Goal: Transaction & Acquisition: Purchase product/service

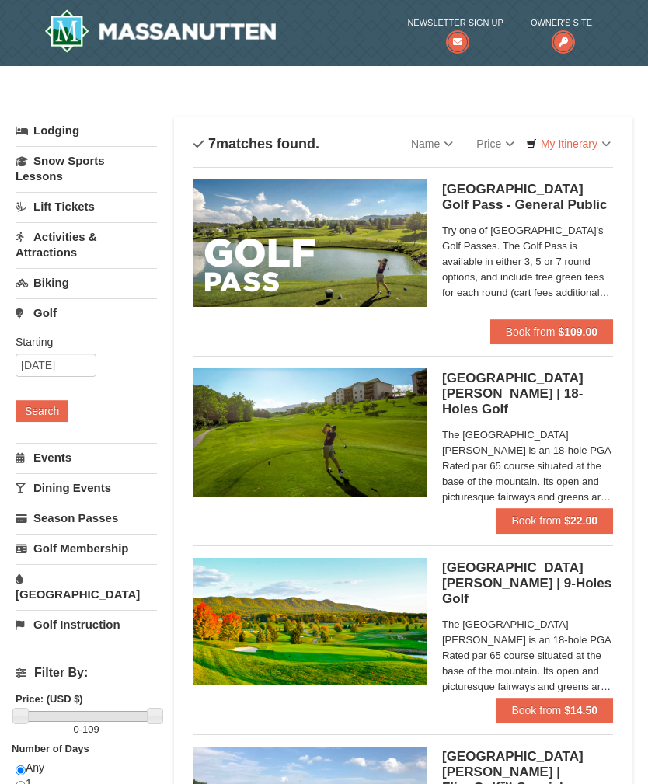
scroll to position [33, 0]
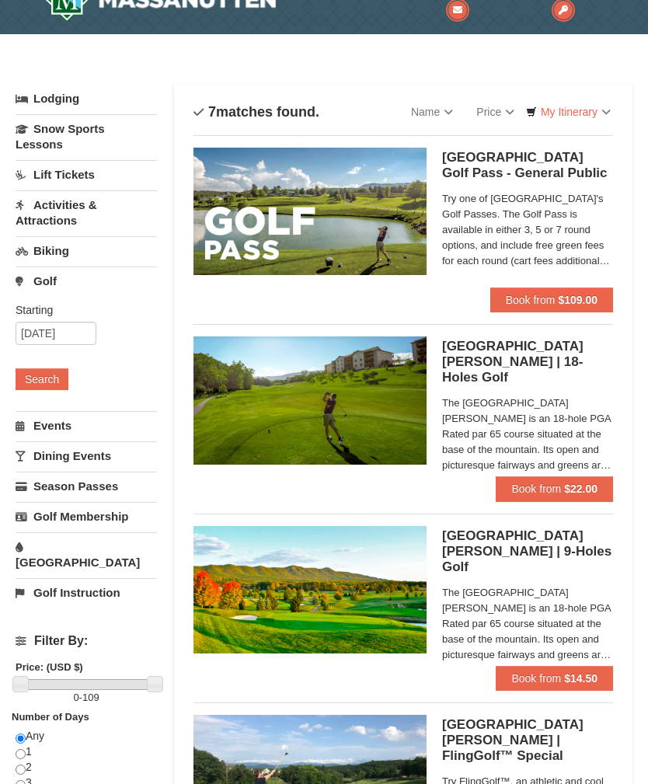
click at [560, 360] on h5 "[GEOGRAPHIC_DATA][PERSON_NAME] | 18-Holes [GEOGRAPHIC_DATA][PERSON_NAME]" at bounding box center [527, 362] width 171 height 47
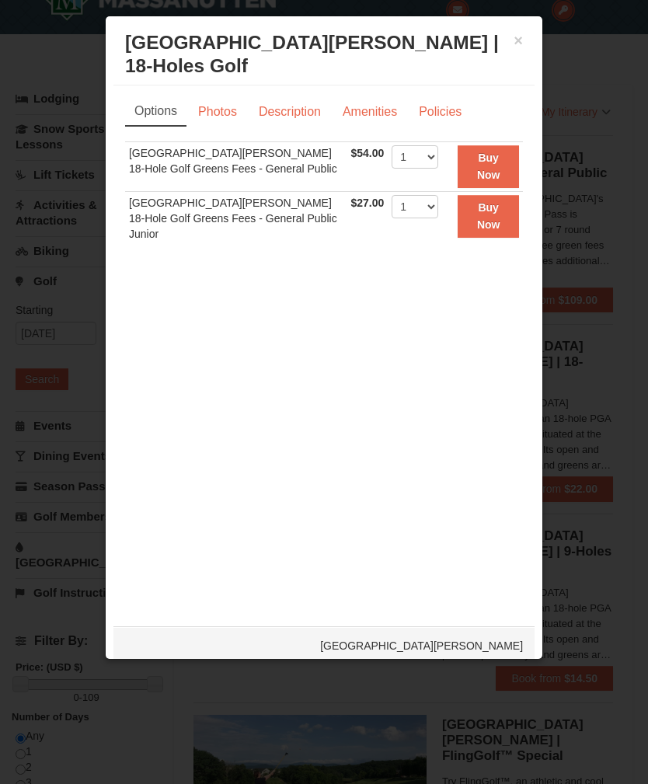
click at [218, 110] on link "Photos" at bounding box center [217, 112] width 59 height 30
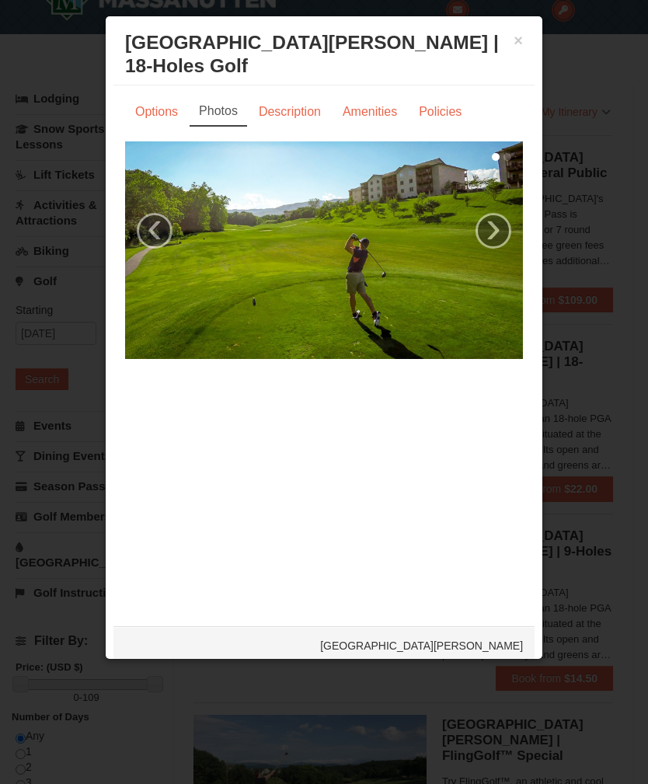
click at [505, 237] on link "›" at bounding box center [494, 231] width 36 height 36
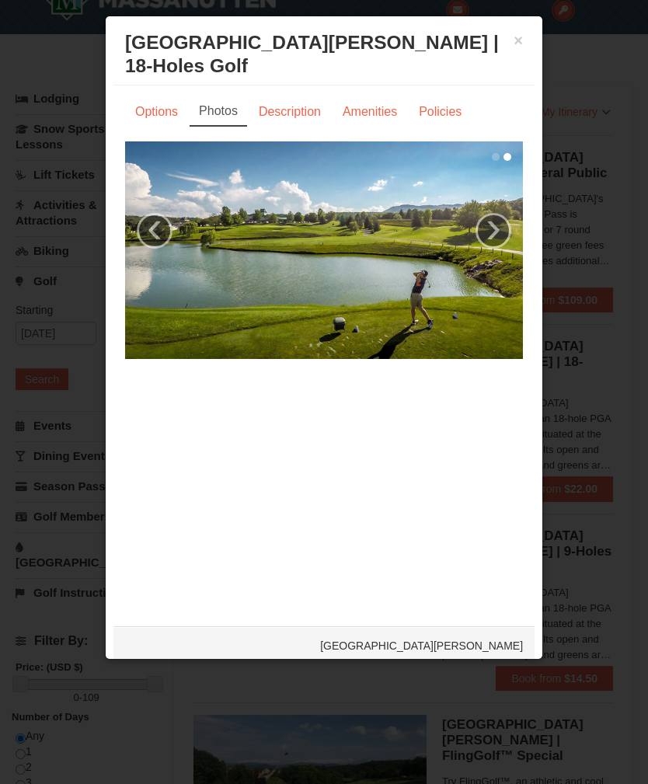
click at [497, 225] on link "›" at bounding box center [494, 231] width 36 height 36
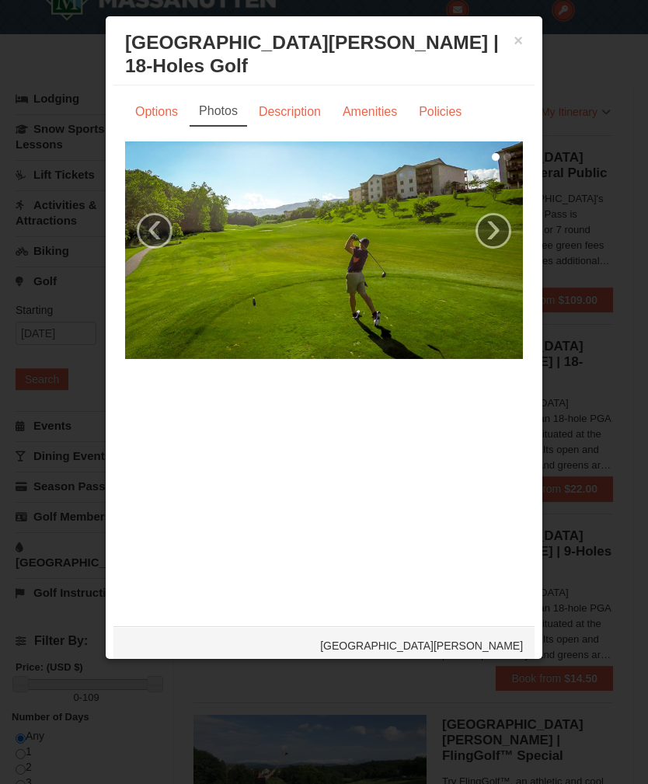
click at [500, 227] on link "›" at bounding box center [494, 231] width 36 height 36
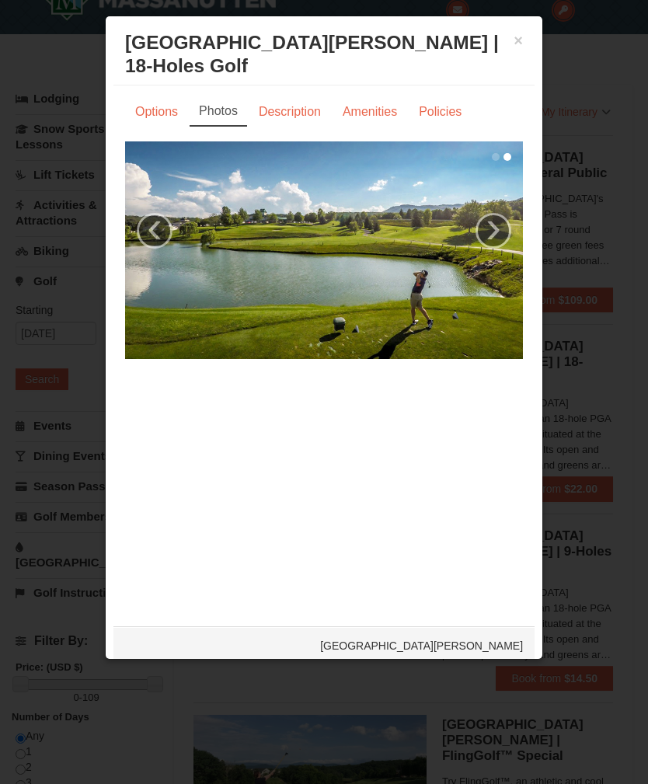
click at [512, 217] on img at bounding box center [324, 250] width 398 height 218
click at [494, 226] on link "›" at bounding box center [494, 231] width 36 height 36
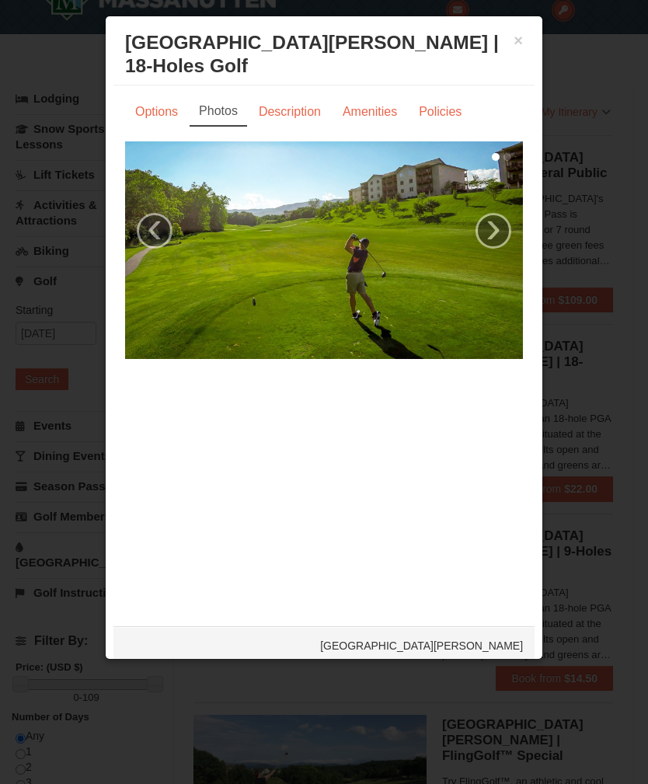
click at [494, 217] on link "›" at bounding box center [494, 231] width 36 height 36
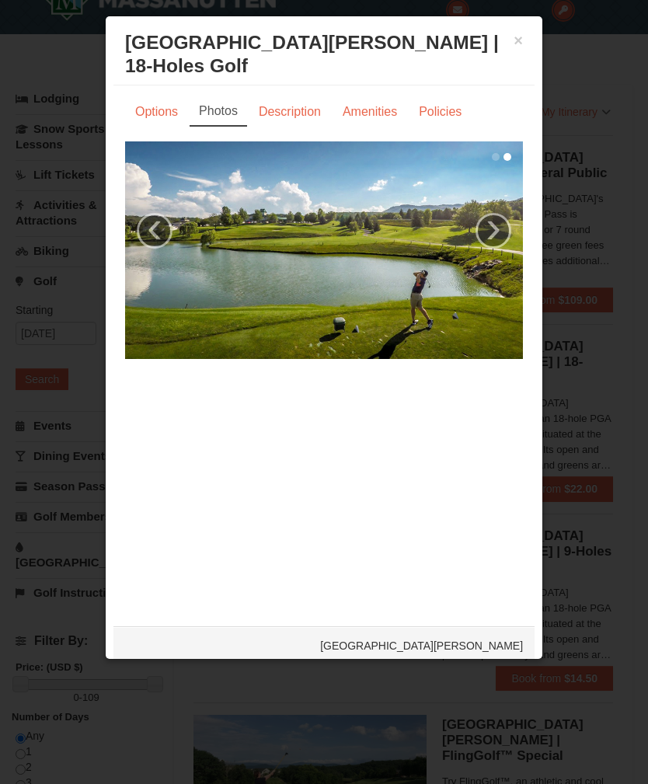
click at [496, 219] on link "›" at bounding box center [494, 231] width 36 height 36
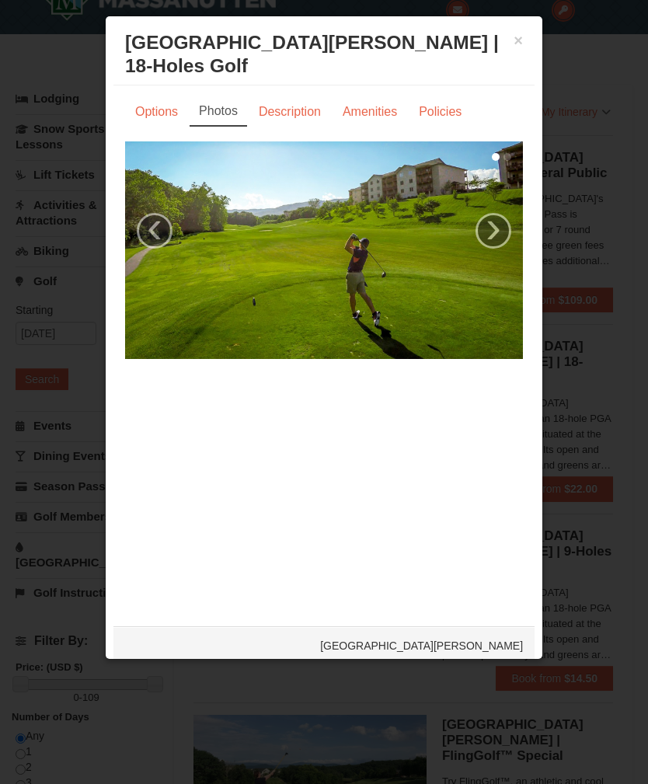
click at [380, 108] on link "Amenities" at bounding box center [370, 112] width 75 height 30
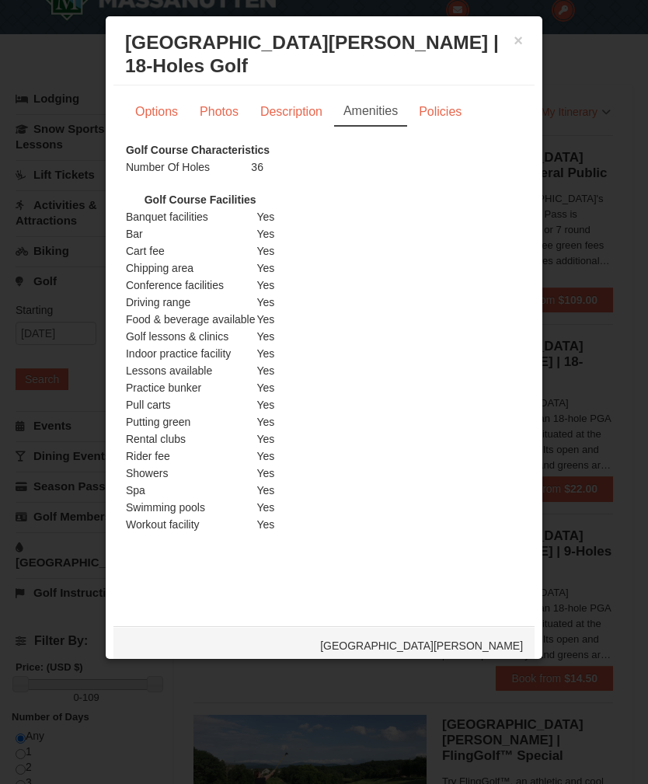
click at [299, 108] on link "Description" at bounding box center [291, 112] width 82 height 30
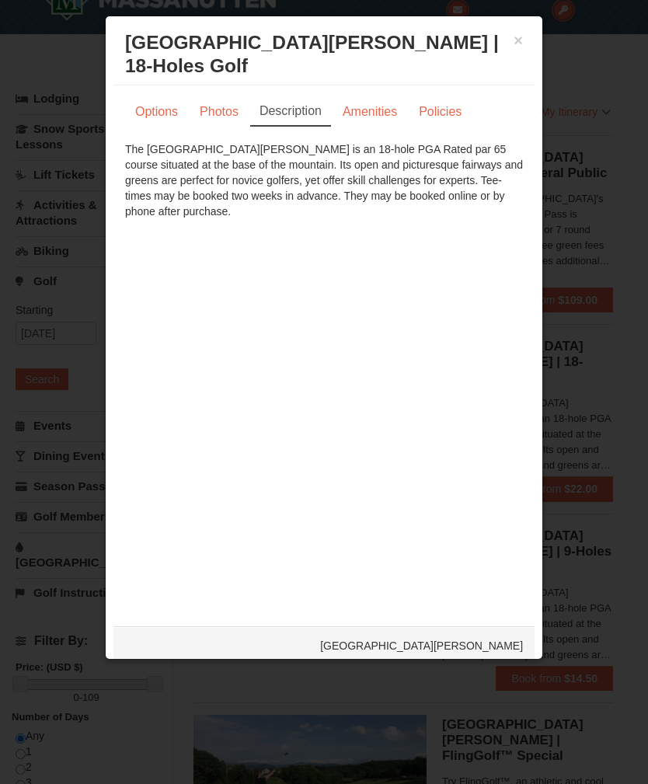
click at [451, 108] on link "Policies" at bounding box center [440, 112] width 63 height 30
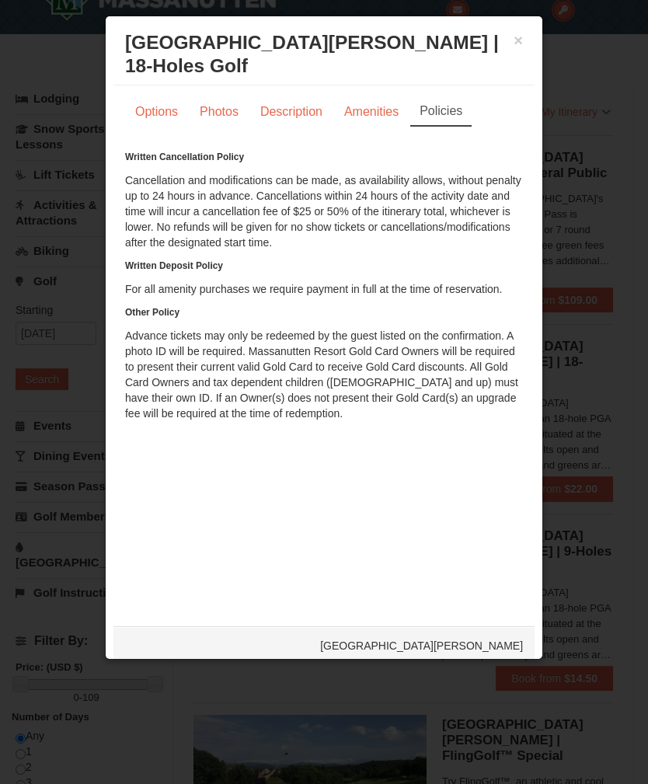
click at [554, 146] on div at bounding box center [324, 392] width 648 height 784
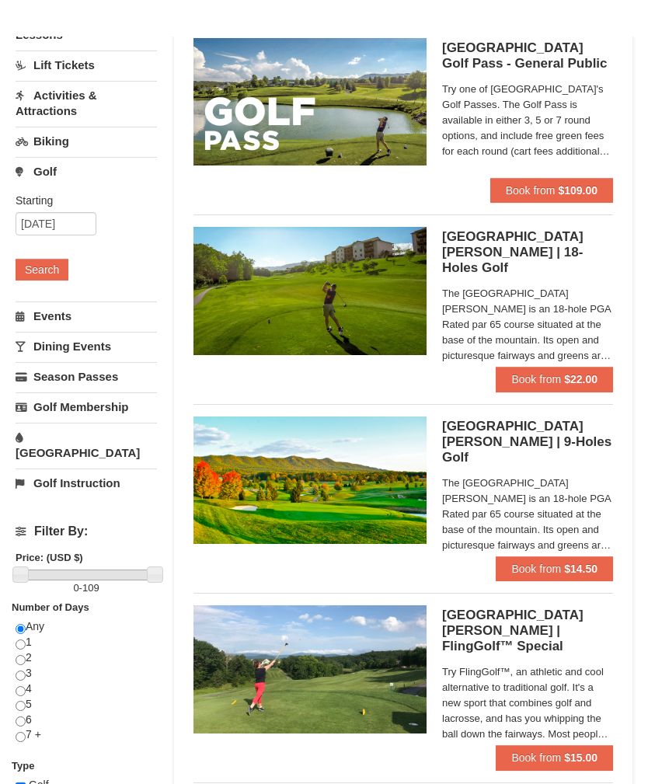
scroll to position [140, 0]
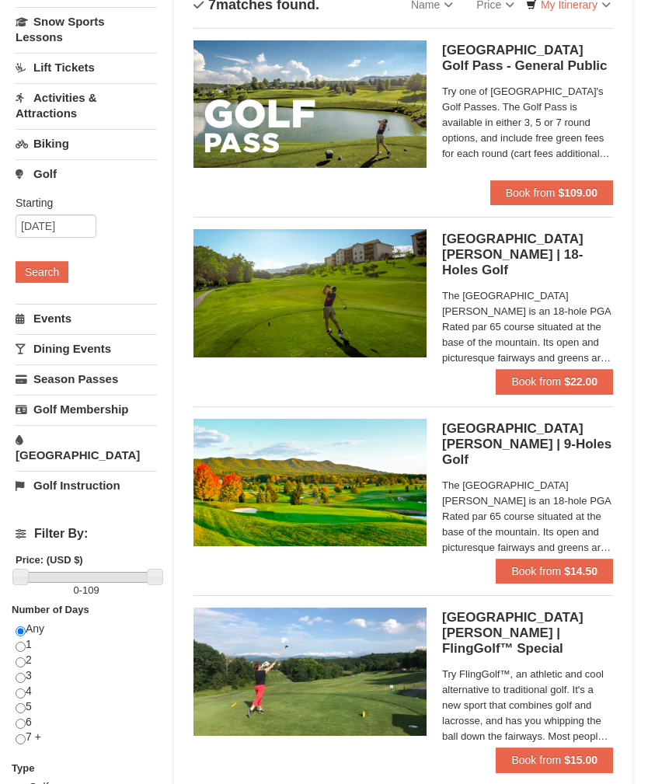
click at [583, 389] on button "Book from $22.00" at bounding box center [554, 381] width 117 height 25
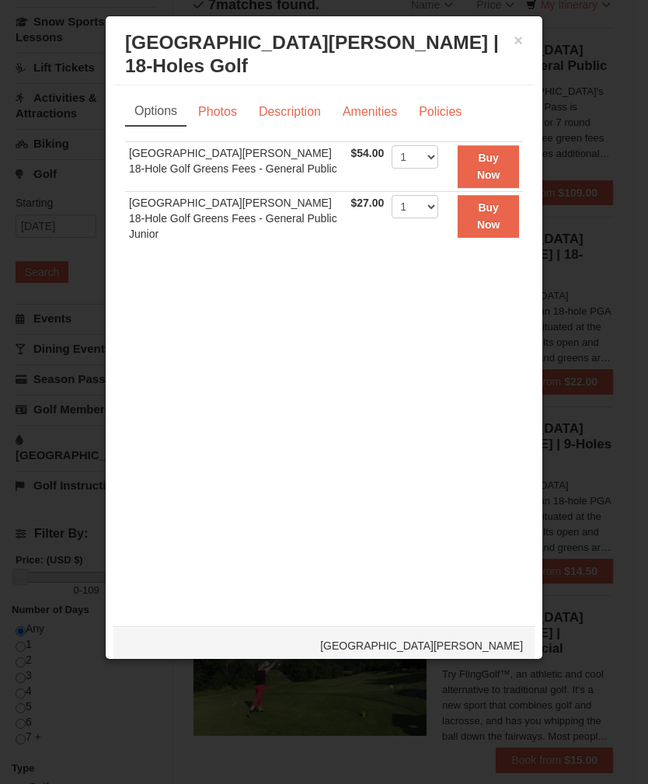
click at [376, 156] on span "$54.00" at bounding box center [367, 153] width 33 height 12
click at [506, 157] on button "Buy Now" at bounding box center [488, 166] width 61 height 43
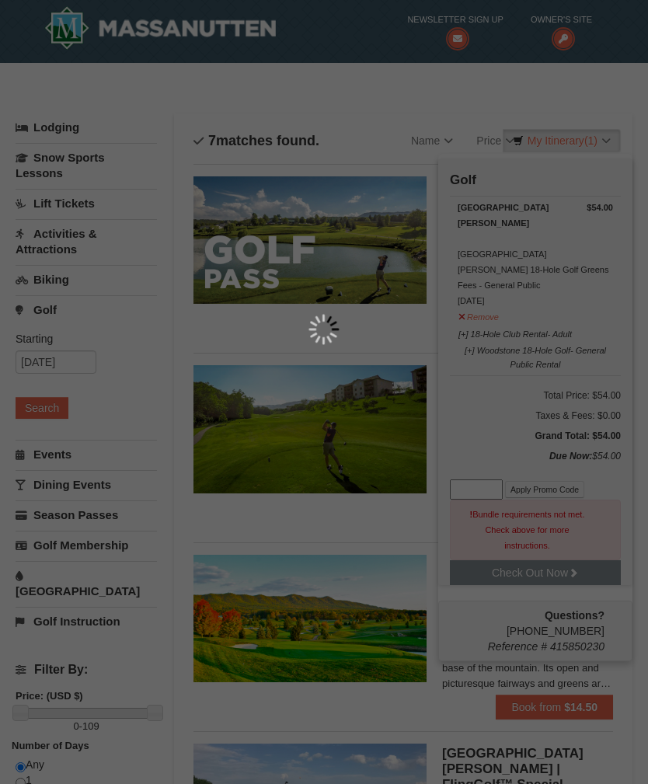
scroll to position [5, 0]
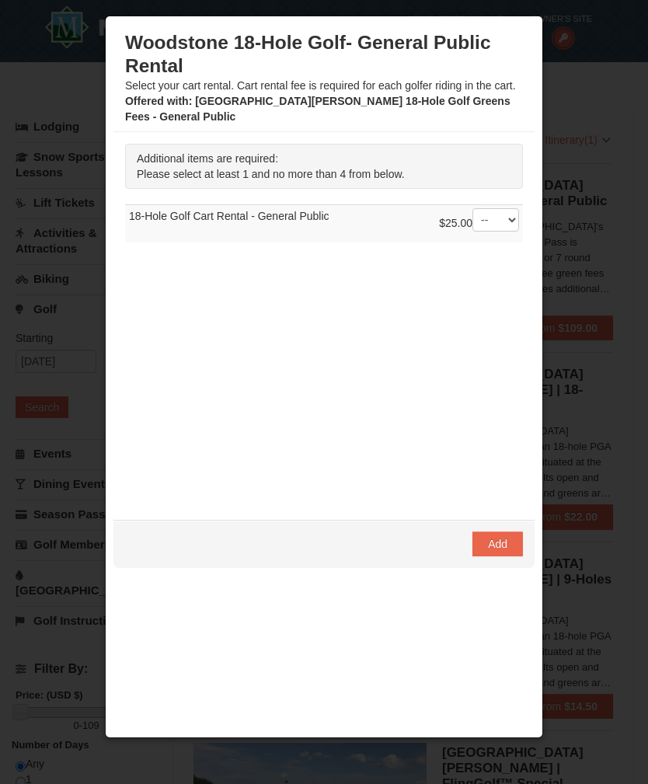
click at [38, 302] on div at bounding box center [324, 392] width 648 height 784
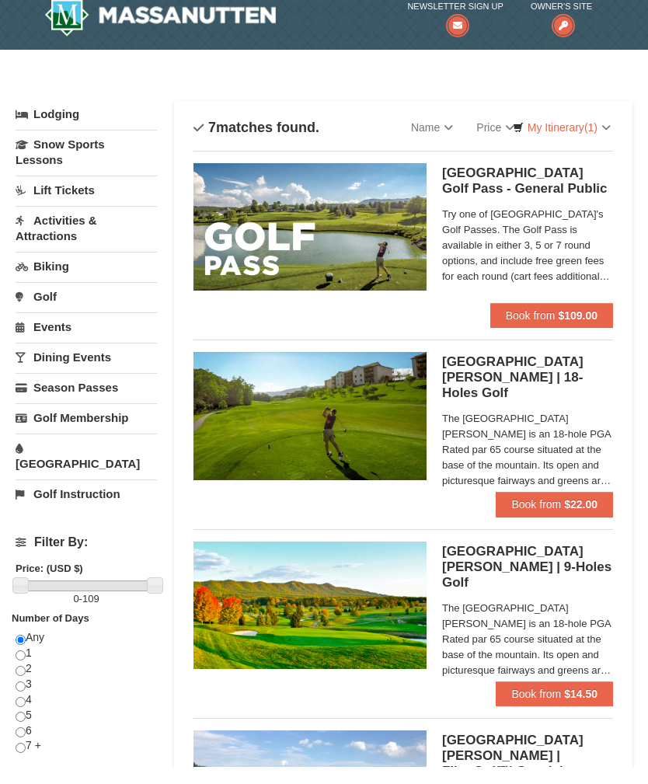
scroll to position [23, 0]
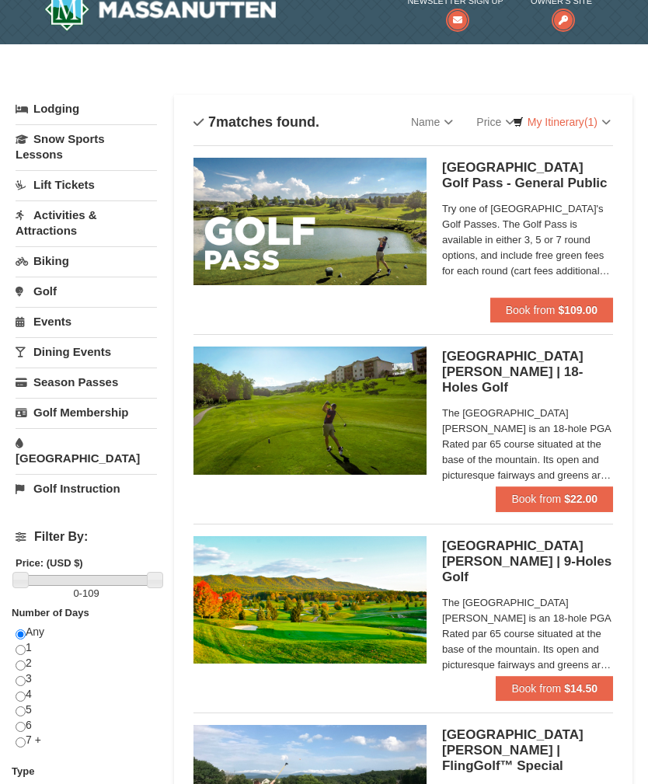
click at [552, 177] on h5 "[GEOGRAPHIC_DATA] - [GEOGRAPHIC_DATA][PERSON_NAME]" at bounding box center [527, 175] width 171 height 31
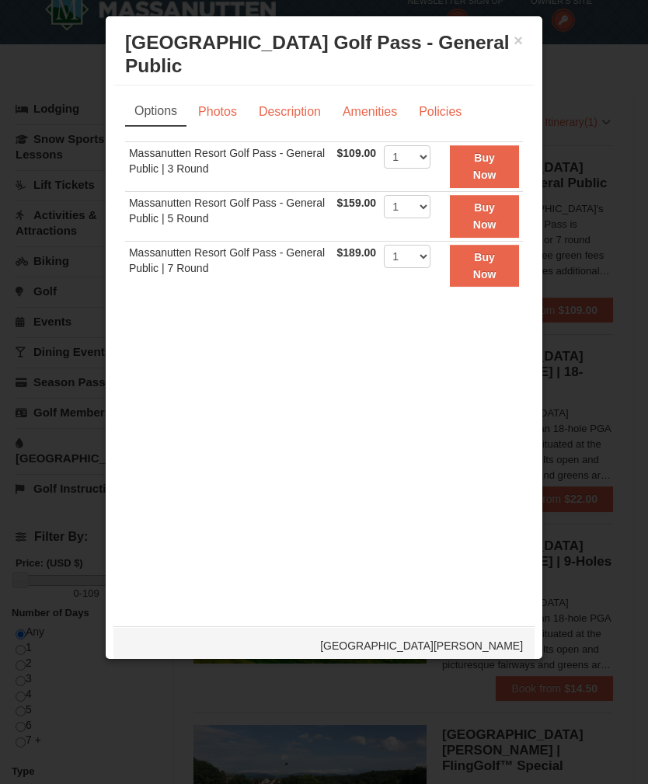
click at [44, 265] on div at bounding box center [324, 392] width 648 height 784
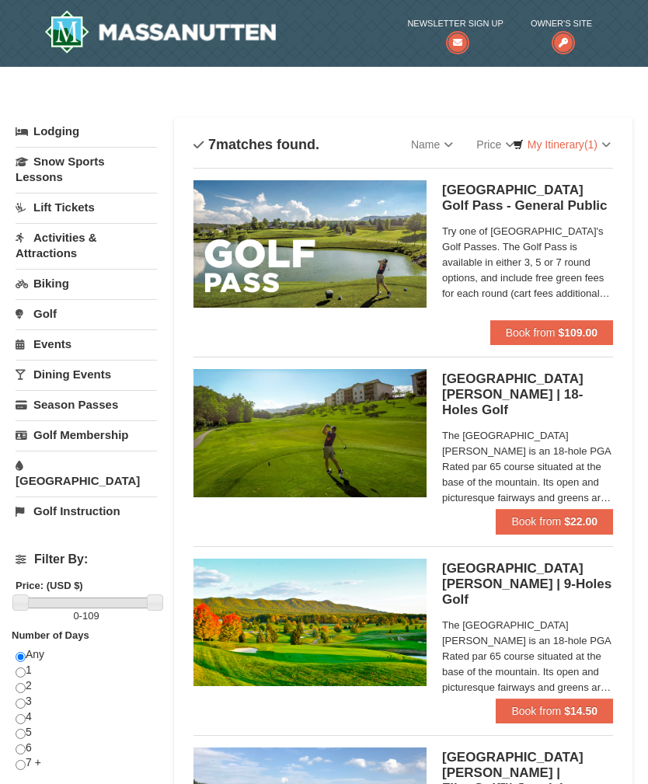
click at [563, 194] on h5 "[GEOGRAPHIC_DATA] - [GEOGRAPHIC_DATA][PERSON_NAME]" at bounding box center [527, 198] width 171 height 31
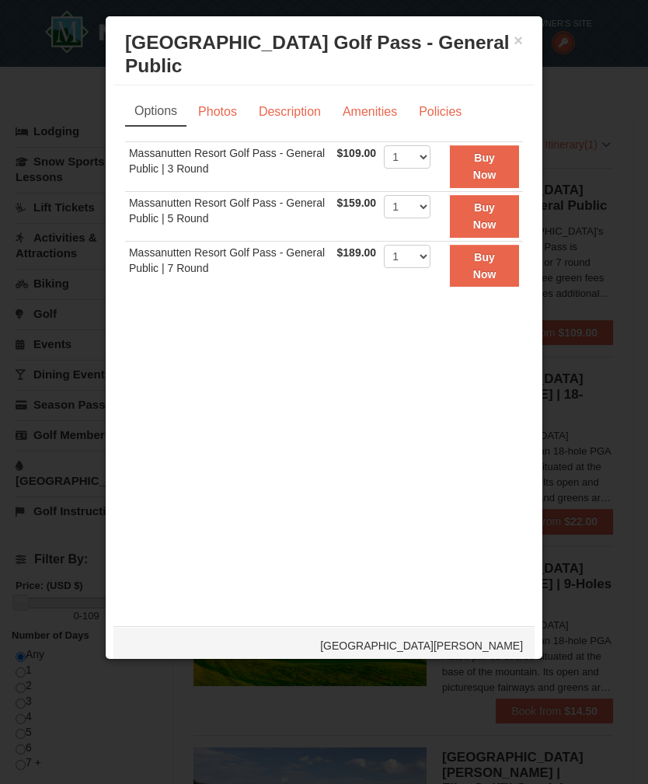
click at [297, 107] on link "Description" at bounding box center [290, 112] width 82 height 30
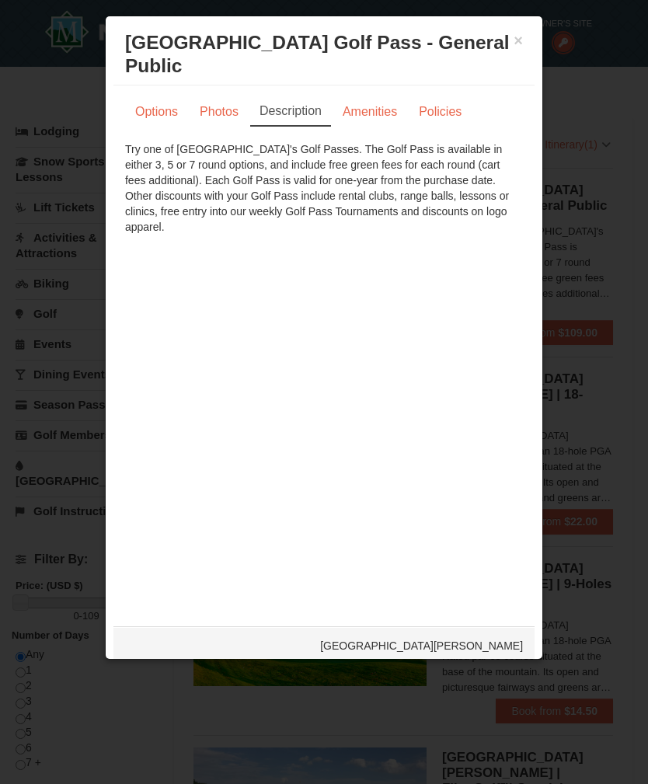
click at [168, 104] on link "Options" at bounding box center [156, 112] width 63 height 30
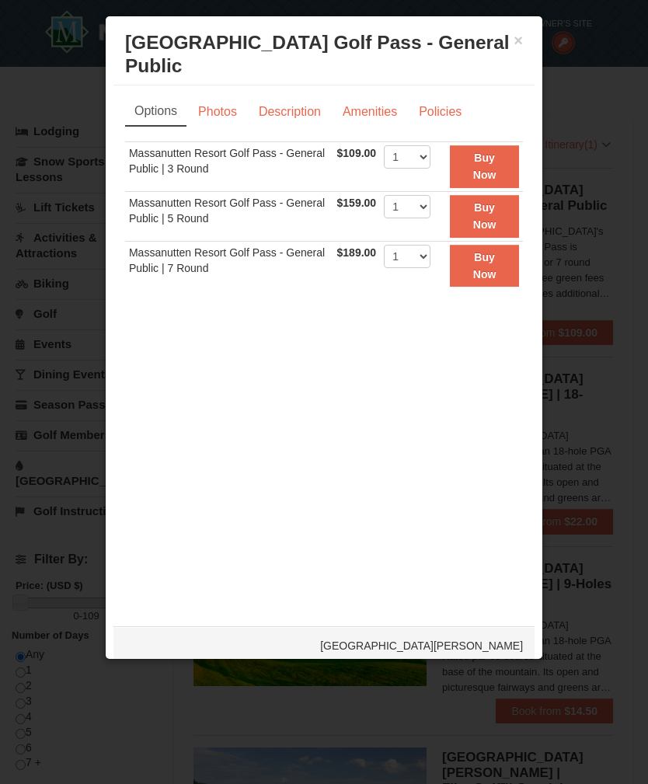
click at [442, 108] on link "Policies" at bounding box center [440, 112] width 63 height 30
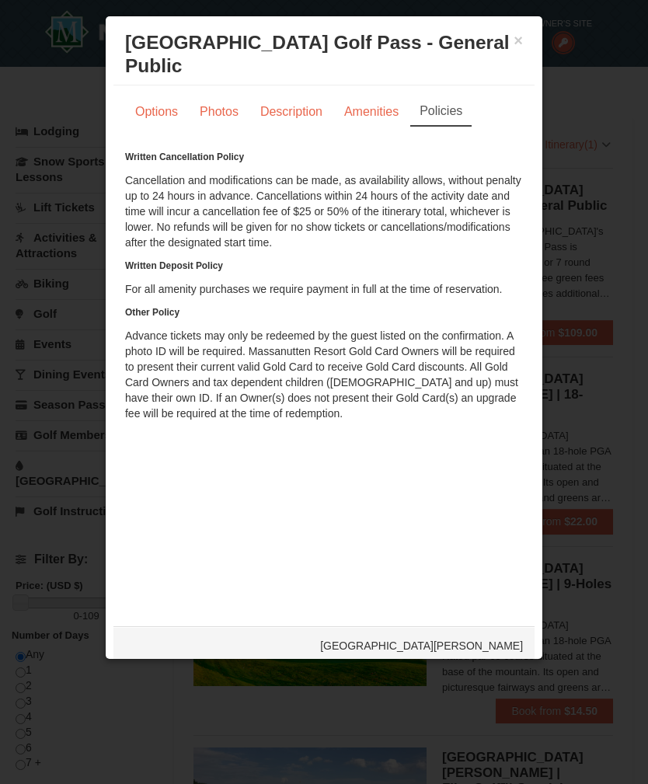
click at [359, 109] on link "Amenities" at bounding box center [371, 112] width 75 height 30
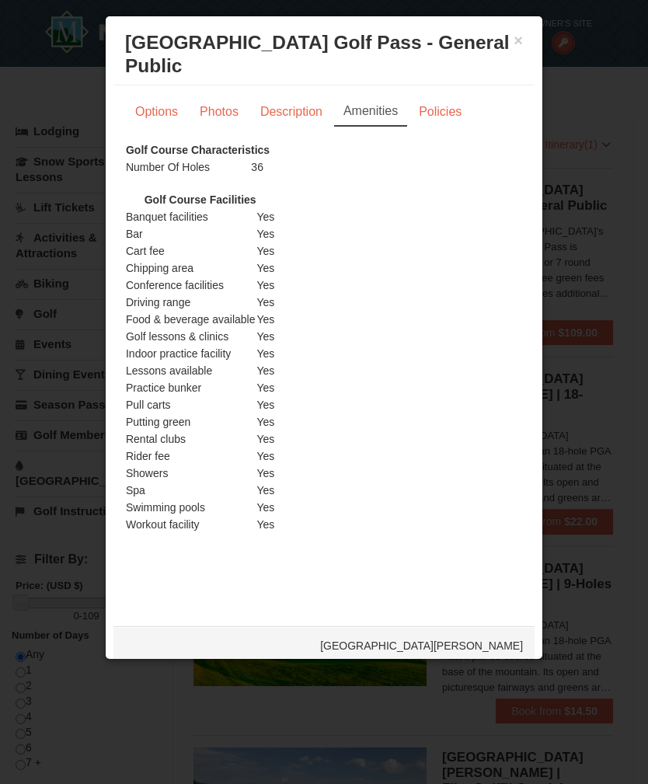
click at [66, 241] on div at bounding box center [324, 392] width 648 height 784
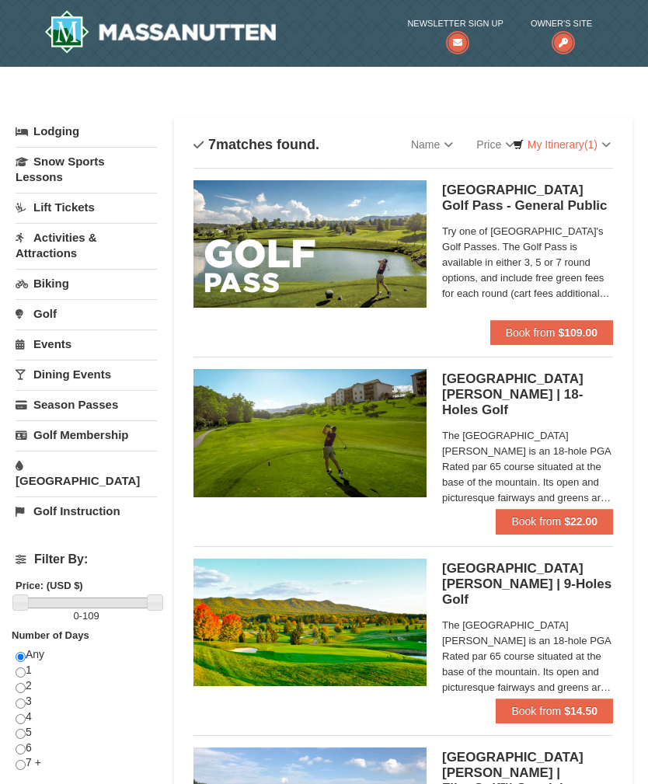
click at [563, 320] on button "Book from $109.00" at bounding box center [551, 332] width 123 height 25
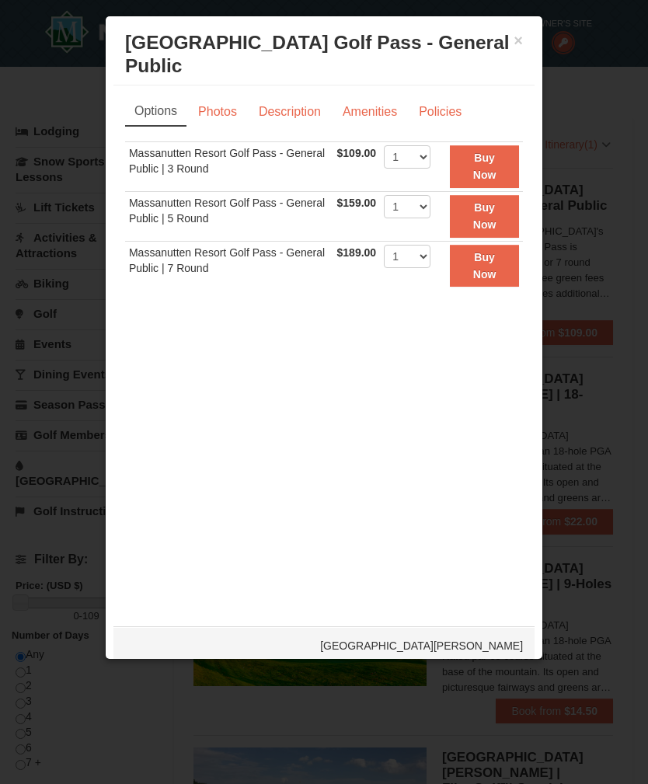
click at [274, 93] on div "Options Photos Description Amenities Policies Sorry, no matches found. Please r…" at bounding box center [323, 347] width 421 height 525
click at [287, 110] on link "Description" at bounding box center [290, 112] width 82 height 30
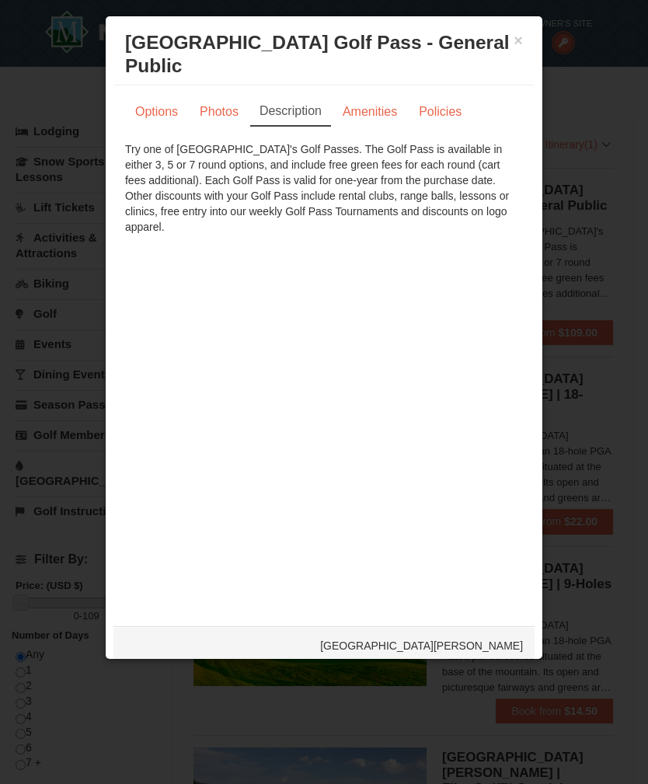
click at [590, 135] on div at bounding box center [324, 392] width 648 height 784
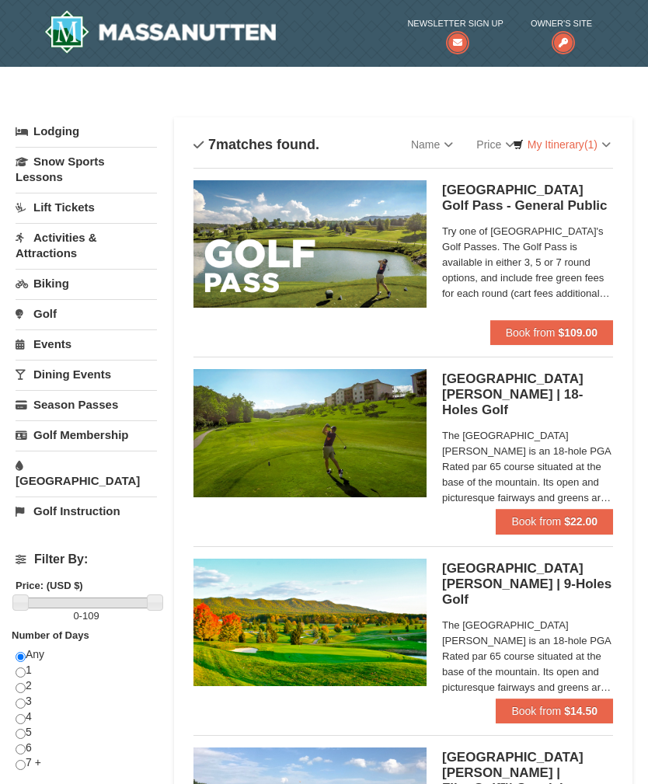
click at [553, 204] on h5 "Massanutten Resort Golf Pass - General Public Woodstone Meadows Golf Course" at bounding box center [527, 198] width 171 height 31
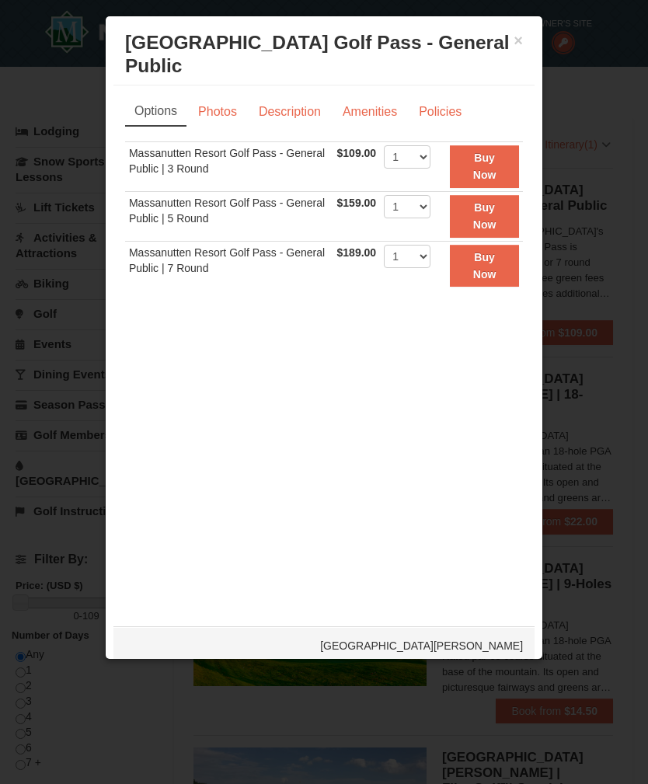
click at [602, 264] on div at bounding box center [324, 392] width 648 height 784
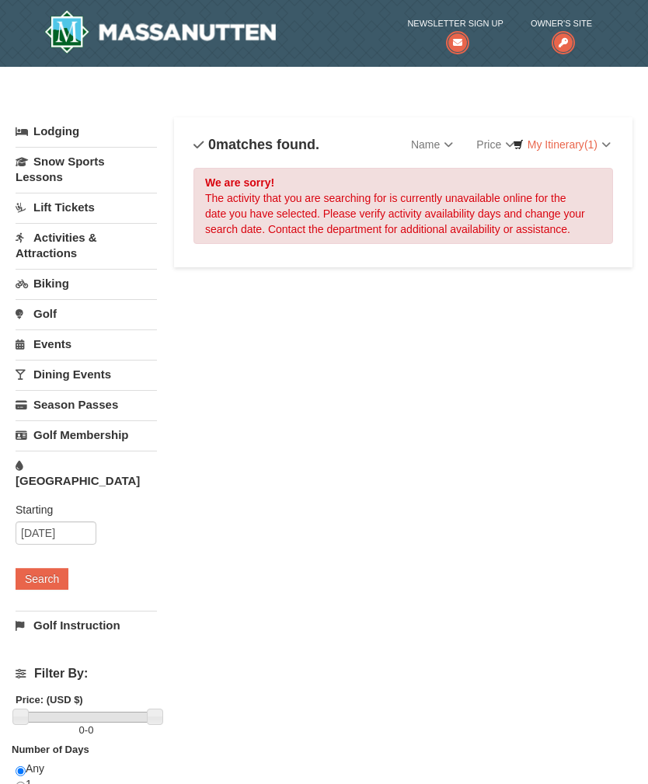
click at [60, 468] on link "[GEOGRAPHIC_DATA]" at bounding box center [86, 473] width 141 height 44
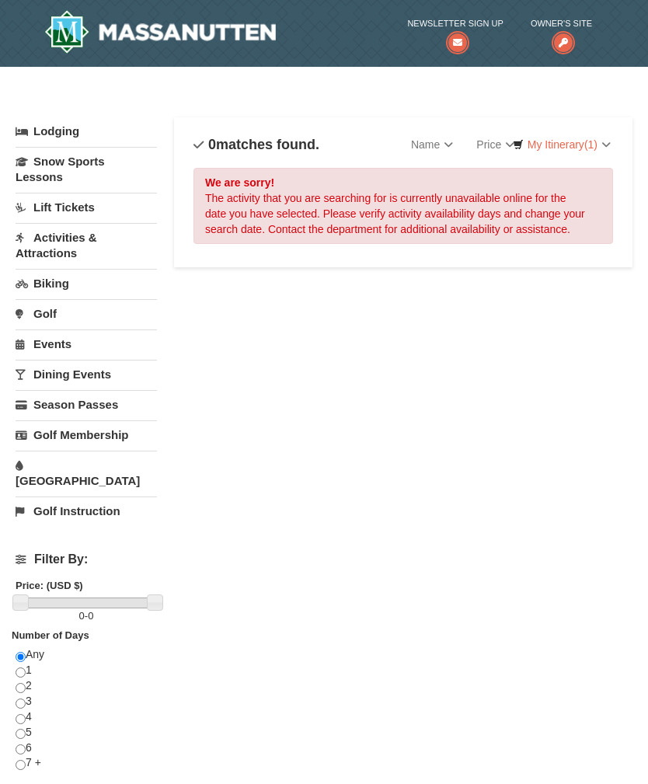
click at [50, 469] on link "[GEOGRAPHIC_DATA]" at bounding box center [86, 473] width 141 height 44
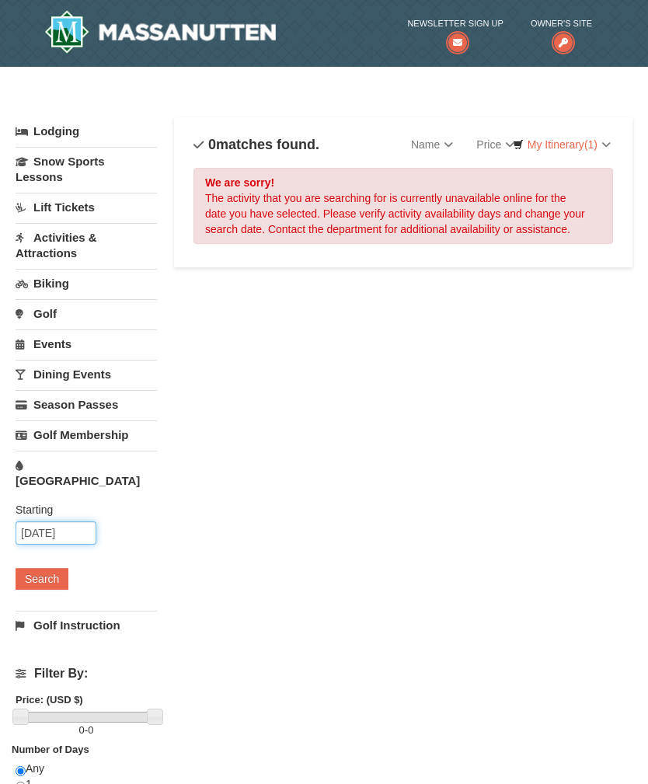
click at [41, 521] on input "09/16/2025" at bounding box center [56, 532] width 81 height 23
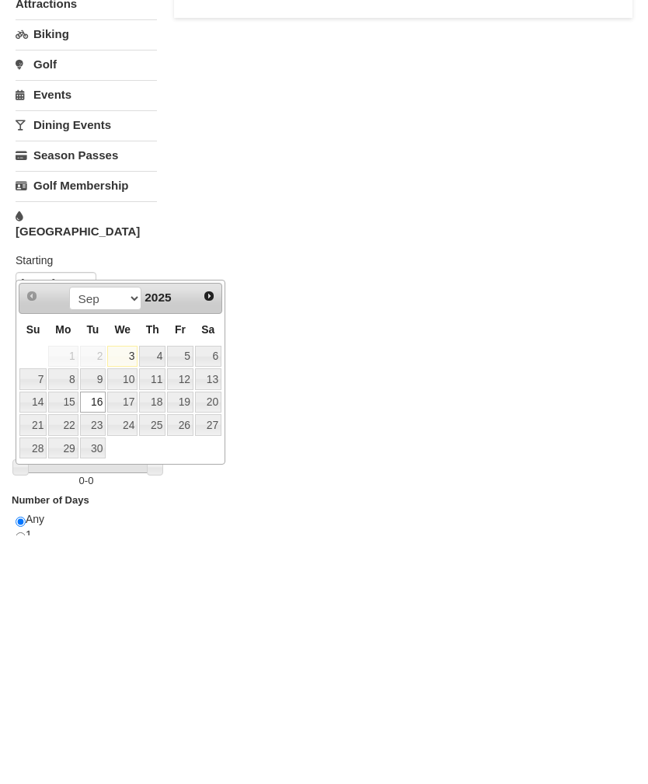
click at [67, 640] on link "15" at bounding box center [63, 651] width 30 height 22
type input "[DATE]"
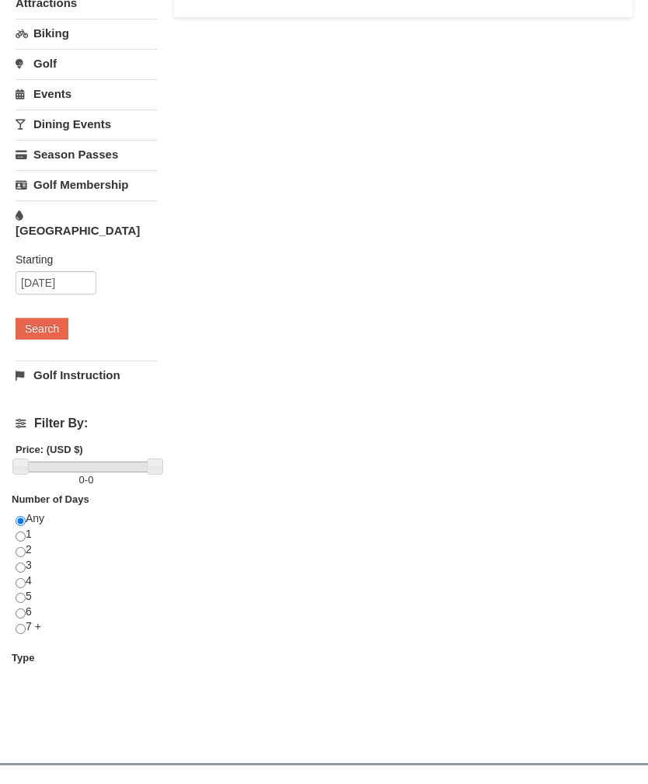
click at [33, 318] on button "Search" at bounding box center [42, 329] width 53 height 22
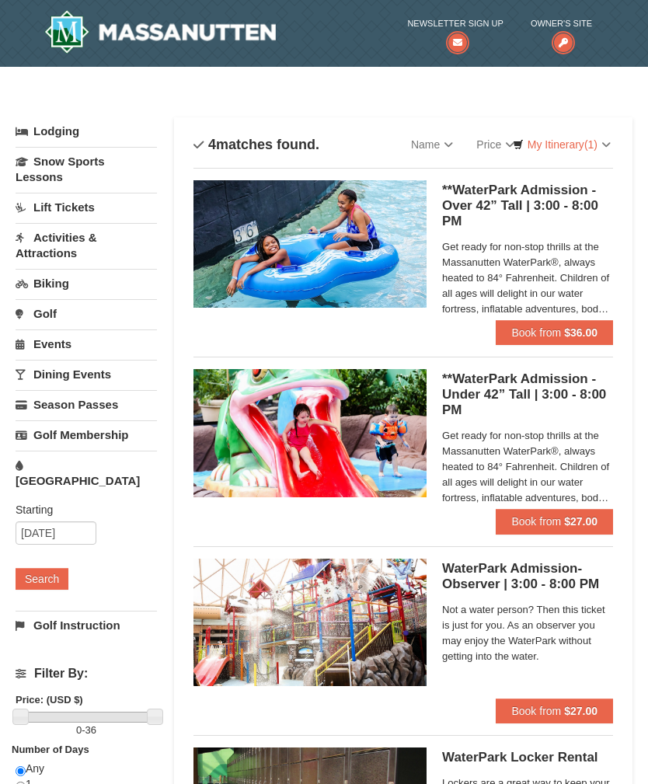
click at [53, 469] on link "[GEOGRAPHIC_DATA]" at bounding box center [86, 473] width 141 height 44
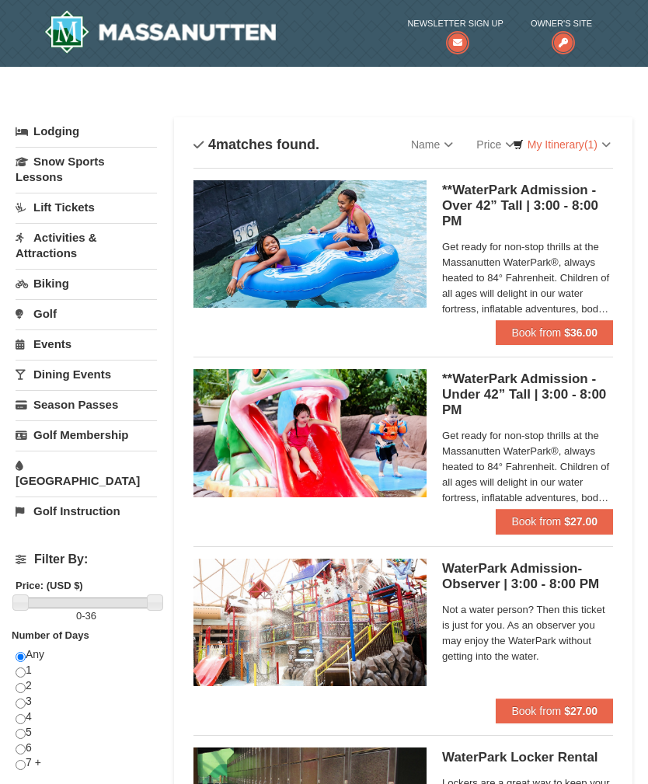
click at [40, 459] on link "[GEOGRAPHIC_DATA]" at bounding box center [86, 473] width 141 height 44
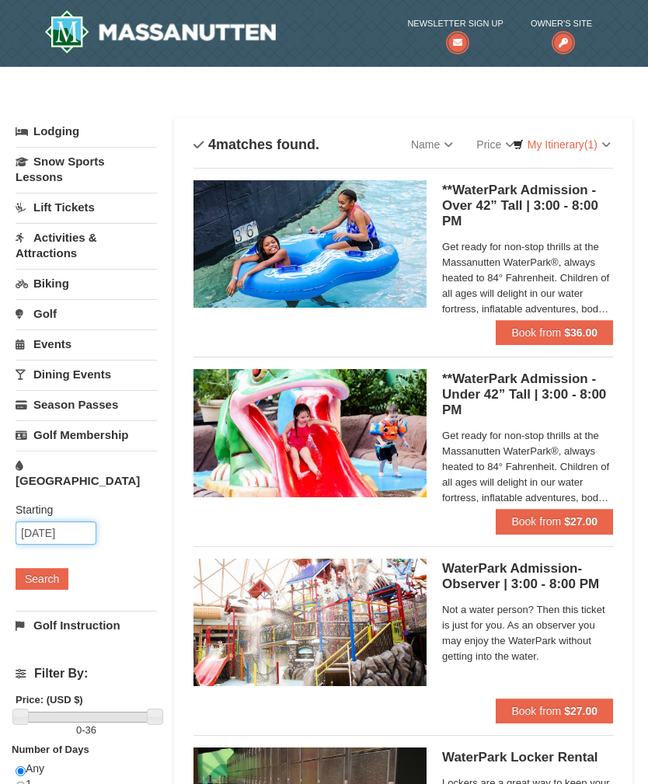
click at [52, 521] on input "09/15/2025" at bounding box center [56, 532] width 81 height 23
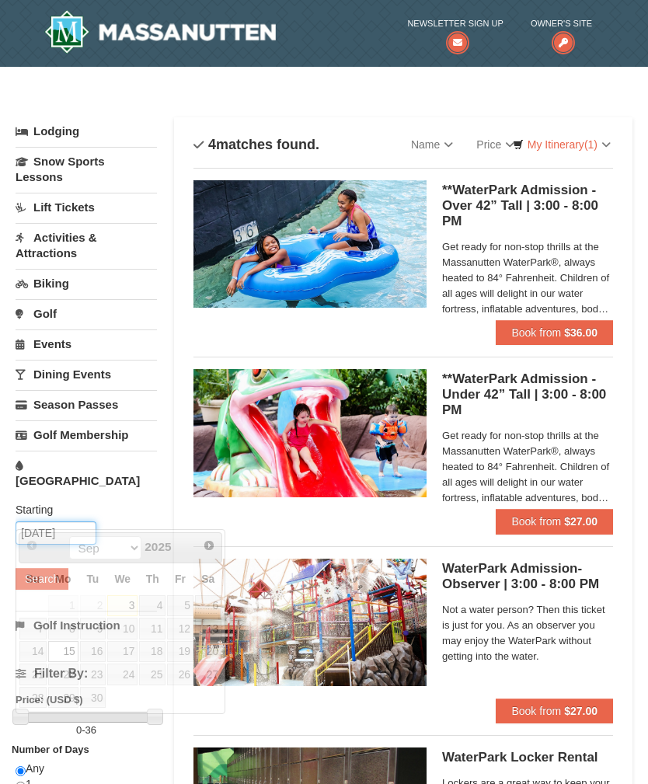
scroll to position [1, 0]
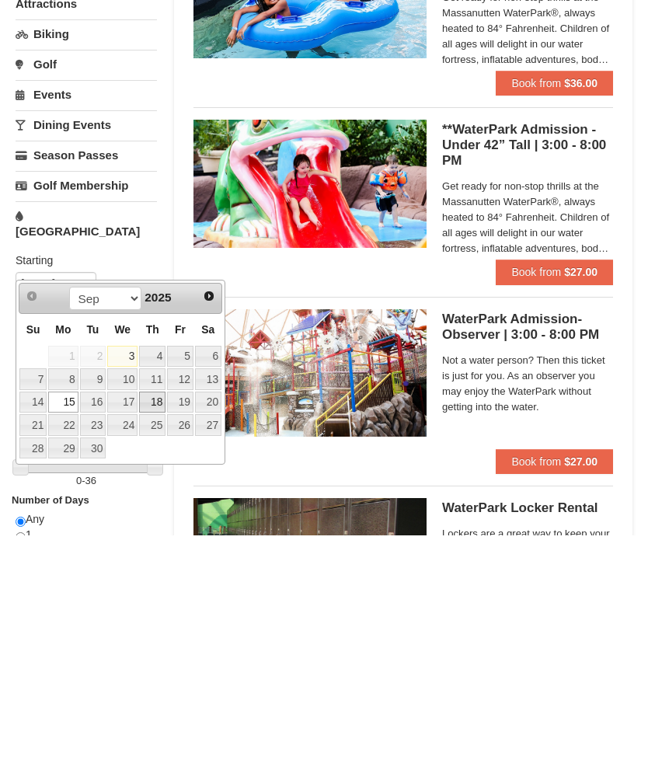
click at [153, 640] on link "18" at bounding box center [152, 651] width 26 height 22
type input "[DATE]"
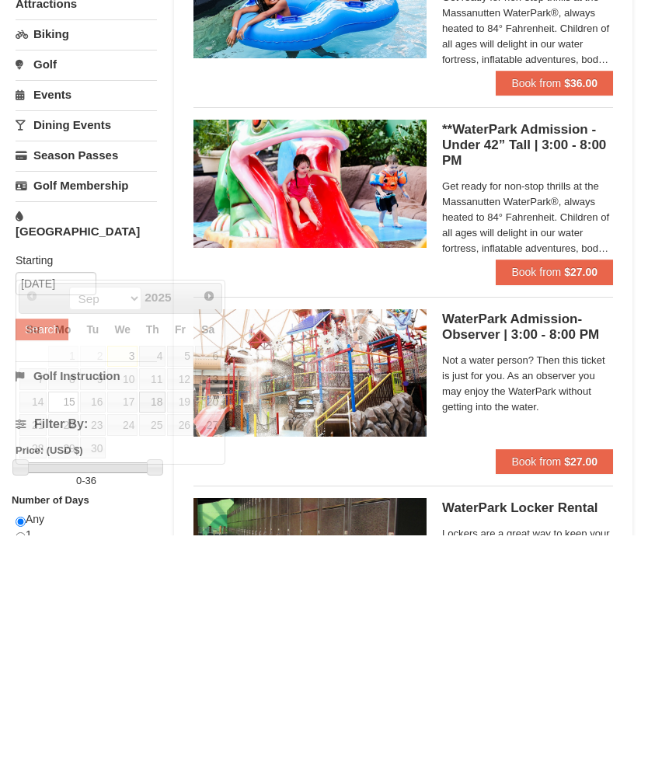
scroll to position [250, 0]
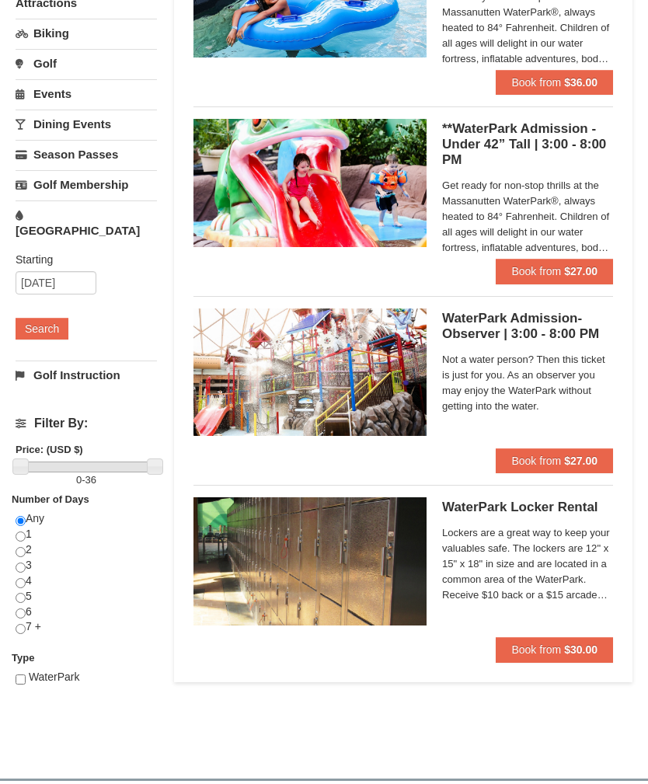
click at [30, 318] on button "Search" at bounding box center [42, 329] width 53 height 22
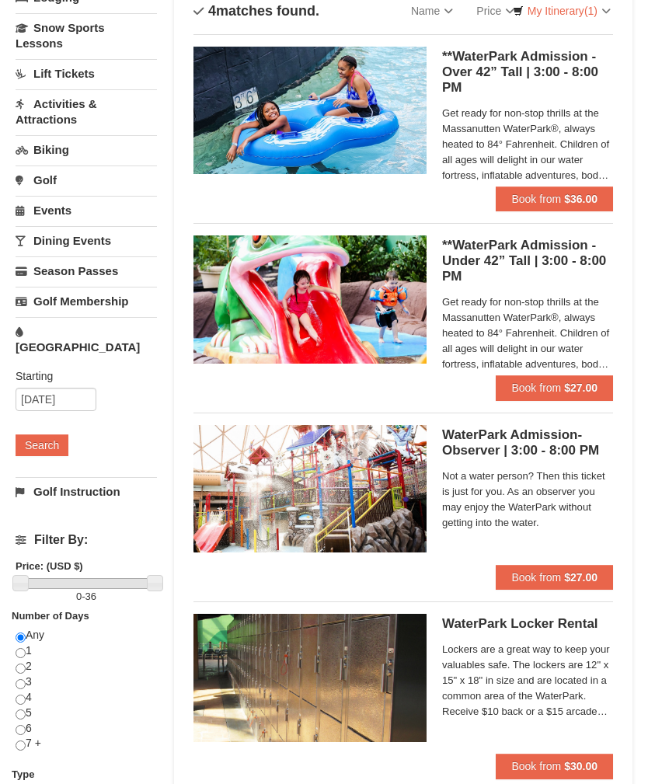
scroll to position [133, 0]
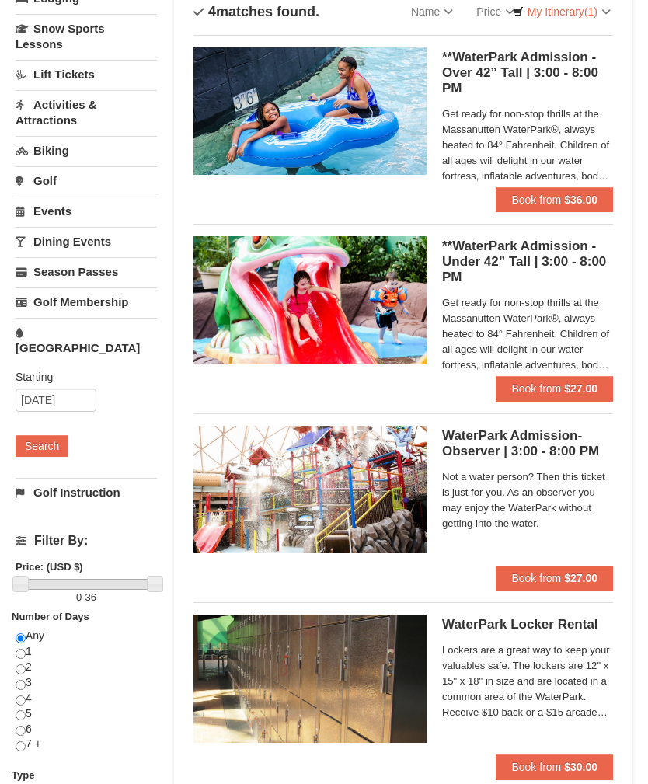
click at [58, 276] on link "Season Passes" at bounding box center [86, 271] width 141 height 29
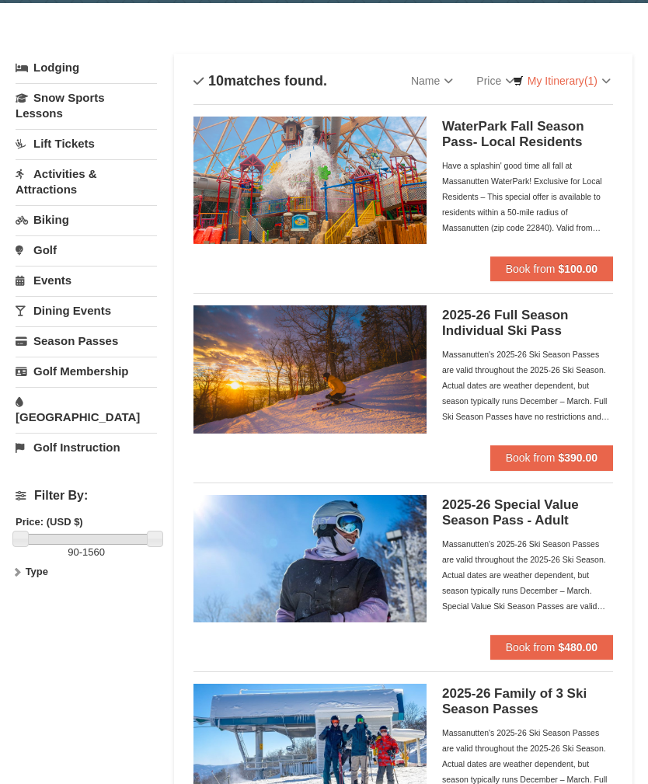
scroll to position [62, 0]
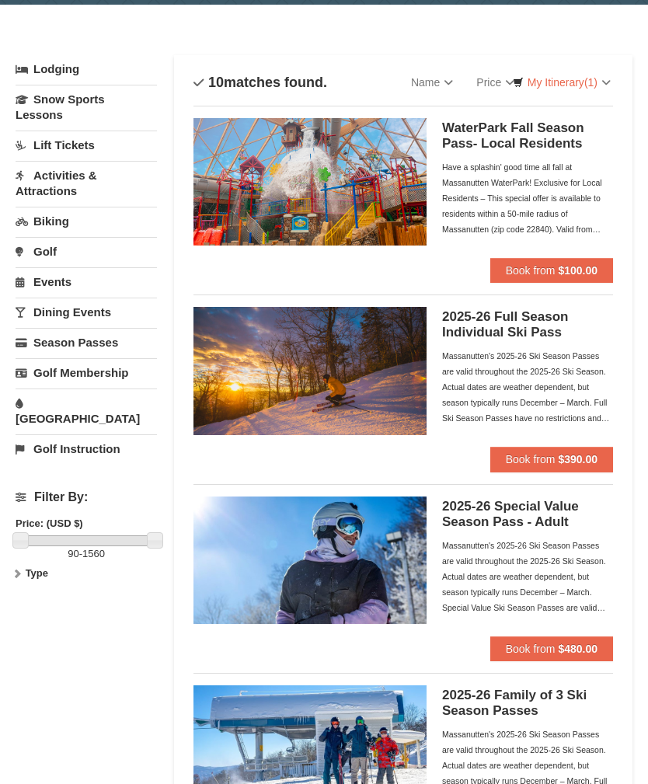
click at [45, 403] on link "[GEOGRAPHIC_DATA]" at bounding box center [86, 411] width 141 height 44
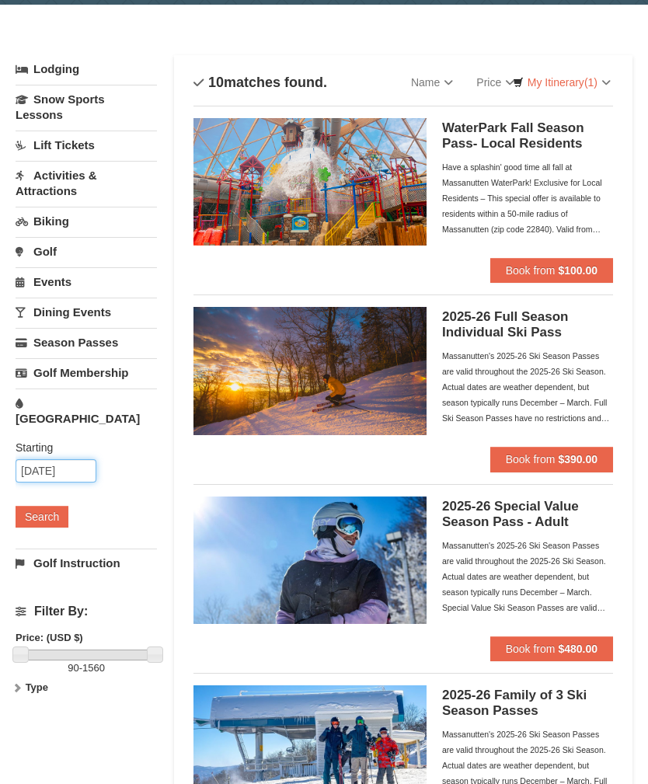
click at [36, 459] on input "09/03/2025" at bounding box center [56, 470] width 81 height 23
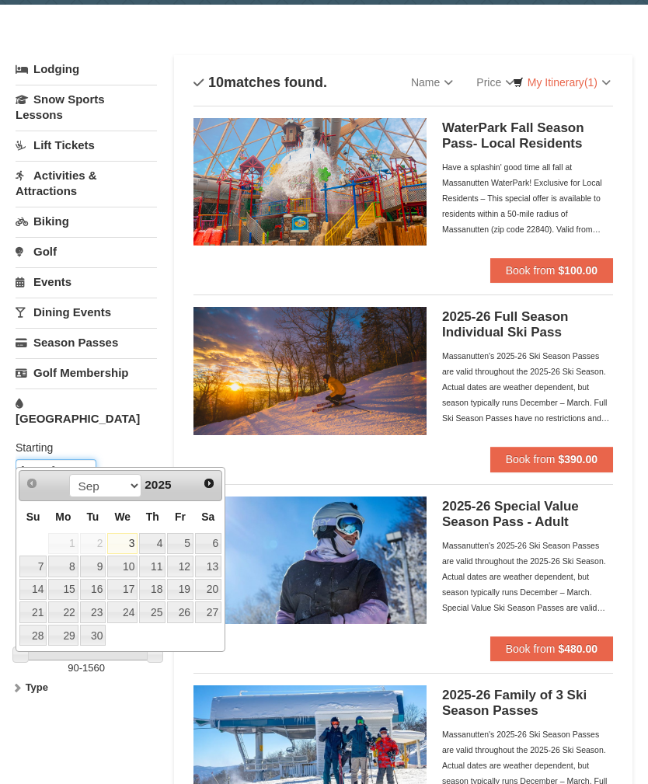
scroll to position [44, 0]
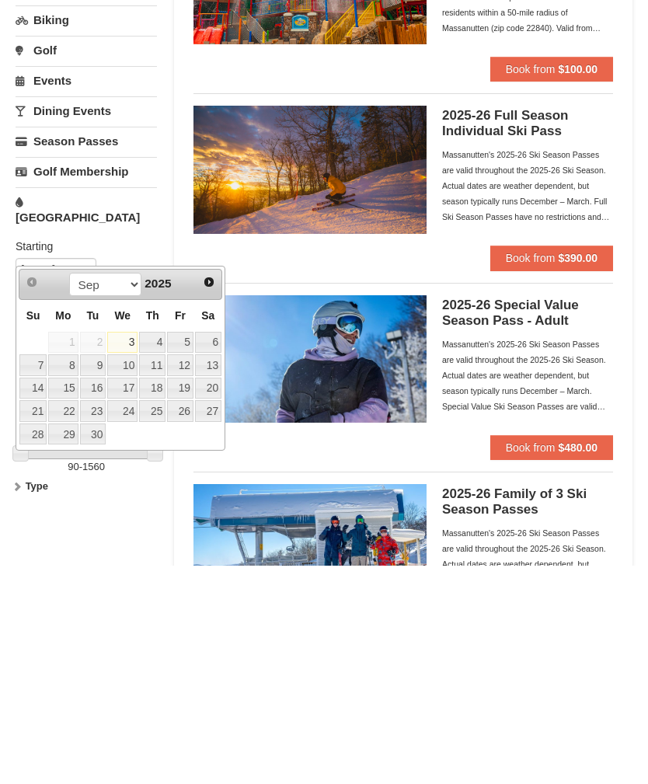
click at [37, 597] on link "14" at bounding box center [32, 608] width 27 height 22
type input "[DATE]"
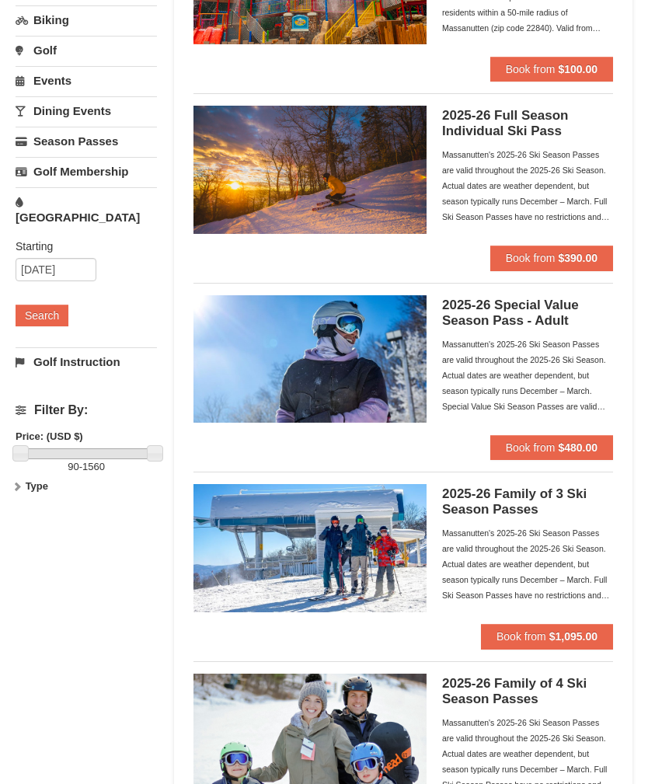
click at [31, 305] on button "Search" at bounding box center [42, 316] width 53 height 22
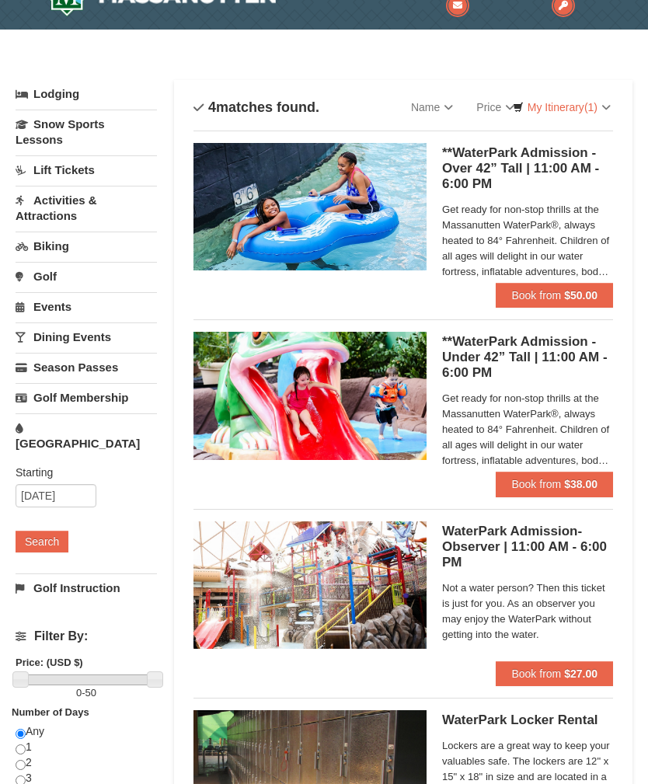
scroll to position [37, 0]
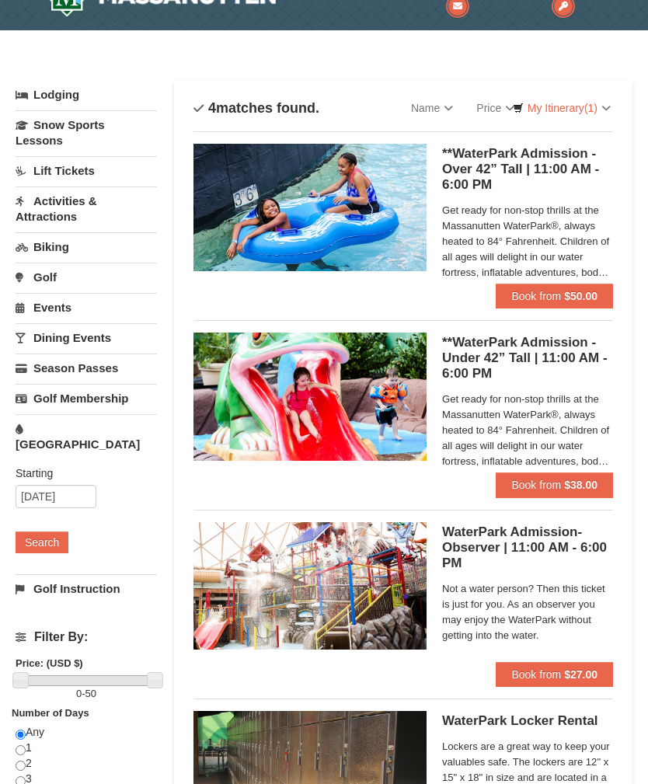
click at [506, 166] on h5 "**WaterPark Admission - Over 42” Tall | 11:00 AM - 6:00 PM Massanutten Indoor/O…" at bounding box center [527, 169] width 171 height 47
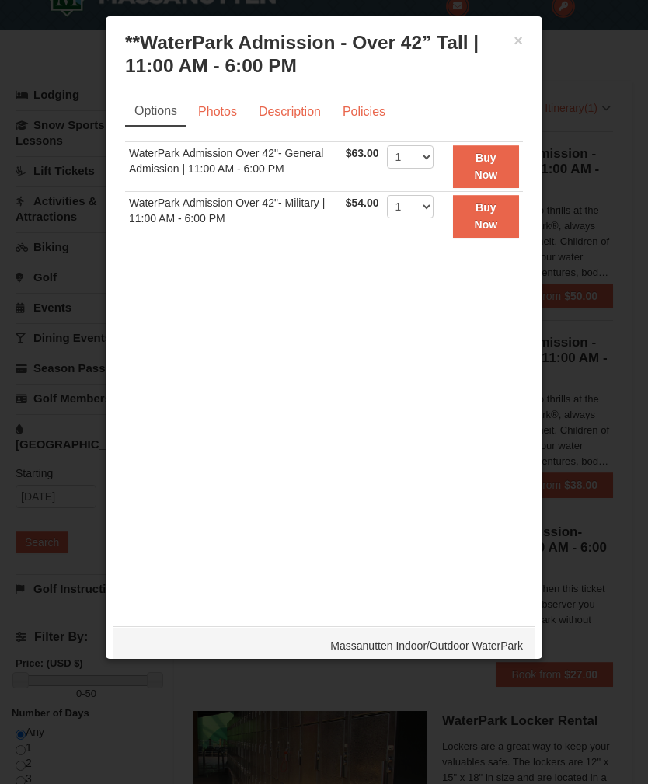
click at [571, 148] on div at bounding box center [324, 392] width 648 height 784
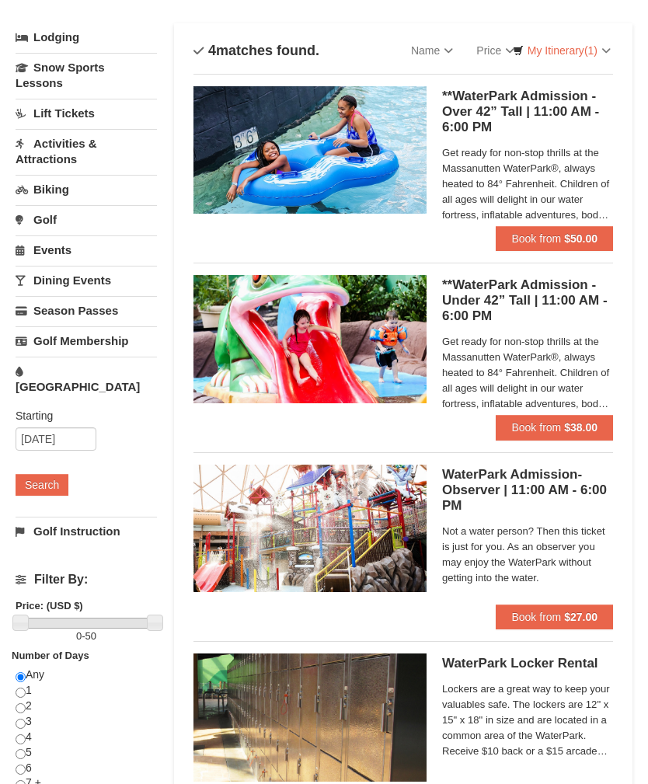
scroll to position [59, 0]
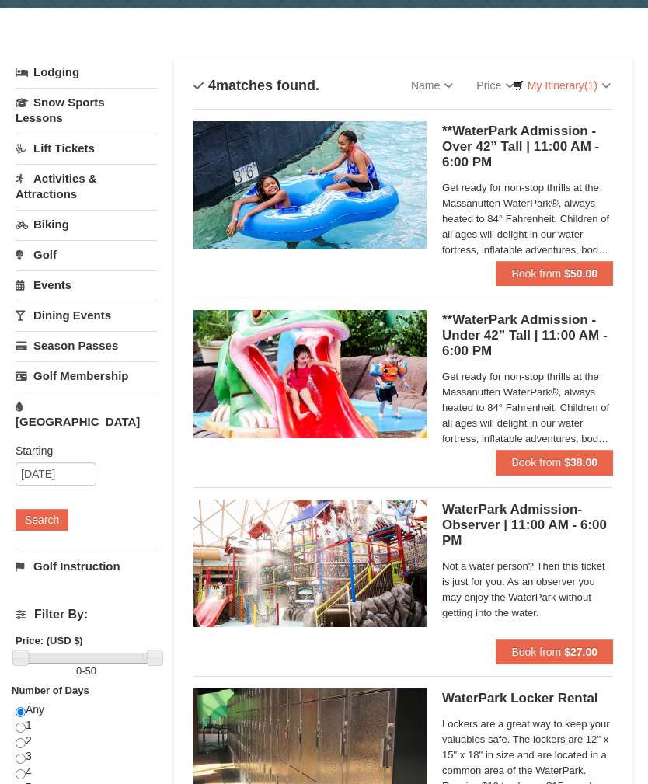
click at [514, 210] on span "Get ready for non-stop thrills at the Massanutten WaterPark®, always heated to …" at bounding box center [527, 219] width 171 height 78
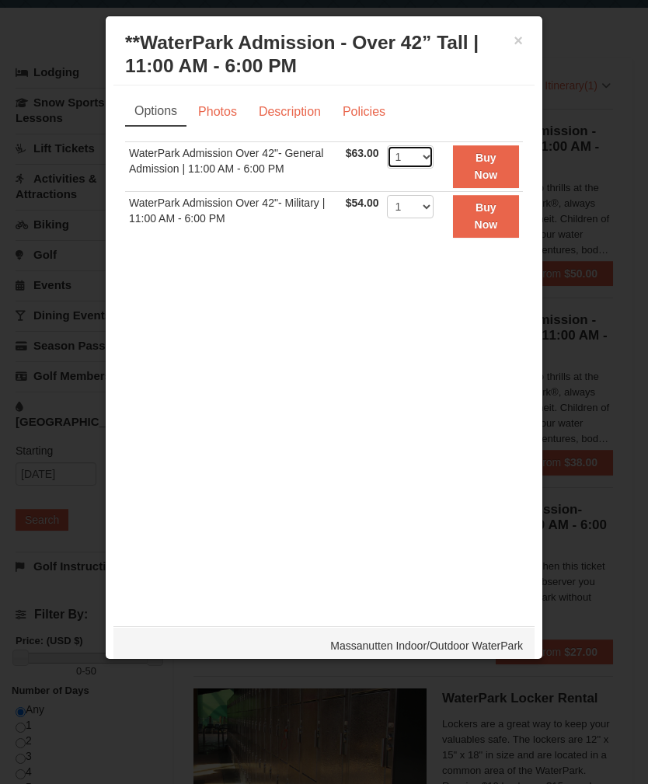
click at [417, 156] on select "1 2 3 4 5 6 7 8 9 10 11 12 13 14 15 16 17 18 19 20 21 22" at bounding box center [410, 156] width 47 height 23
click at [507, 163] on button "Buy Now" at bounding box center [486, 166] width 66 height 43
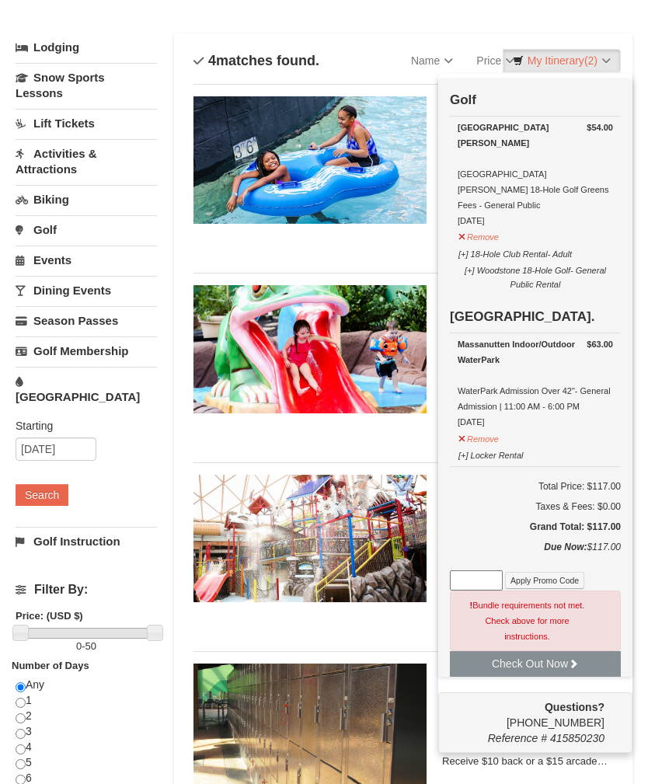
scroll to position [83, 0]
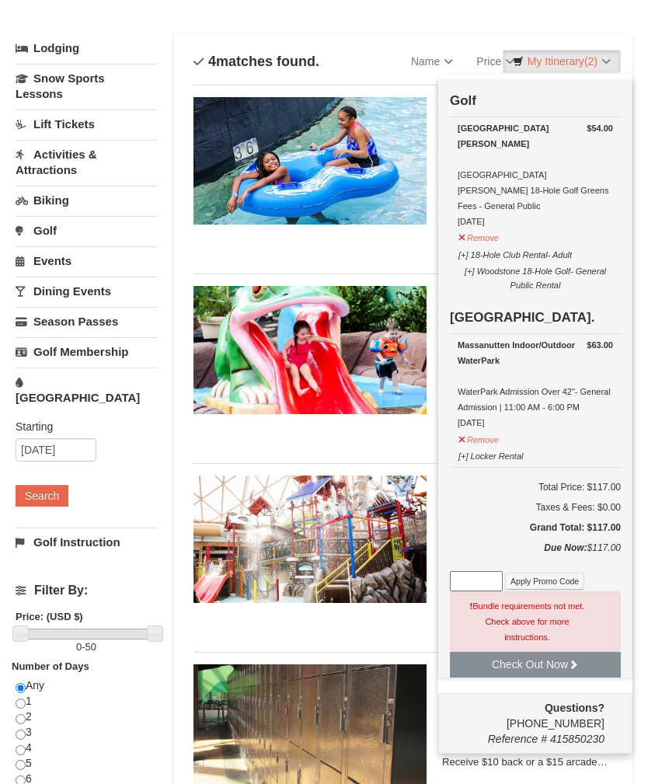
click at [37, 273] on link "Events" at bounding box center [86, 260] width 141 height 29
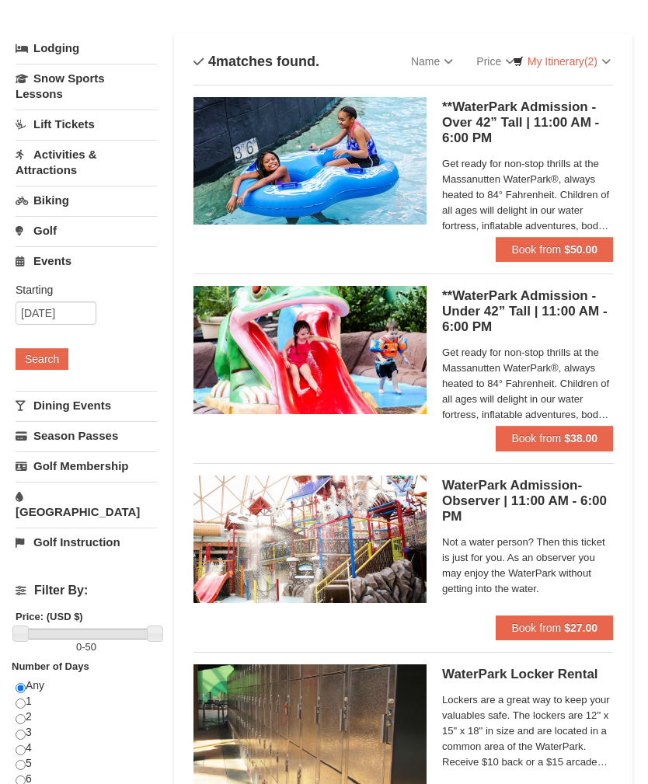
click at [51, 411] on link "Dining Events" at bounding box center [86, 405] width 141 height 29
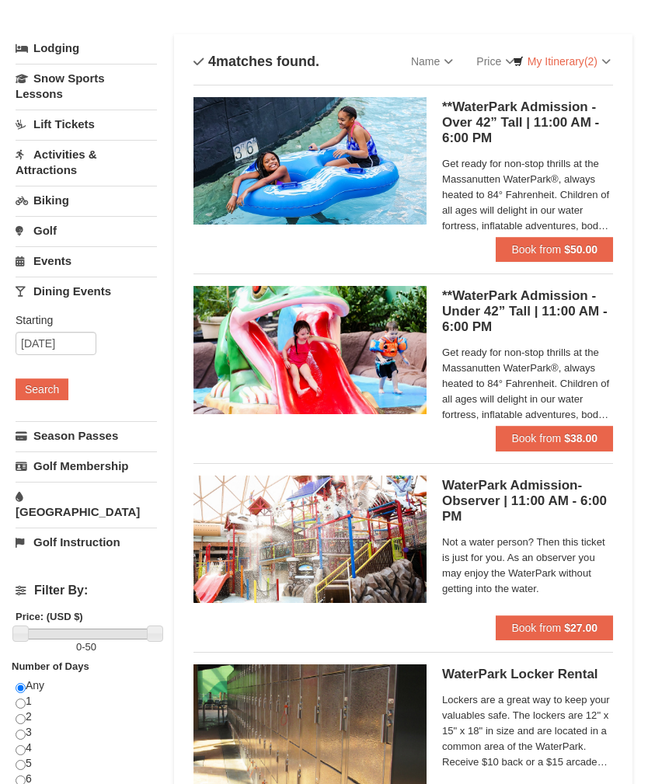
click at [40, 390] on button "Search" at bounding box center [42, 389] width 53 height 22
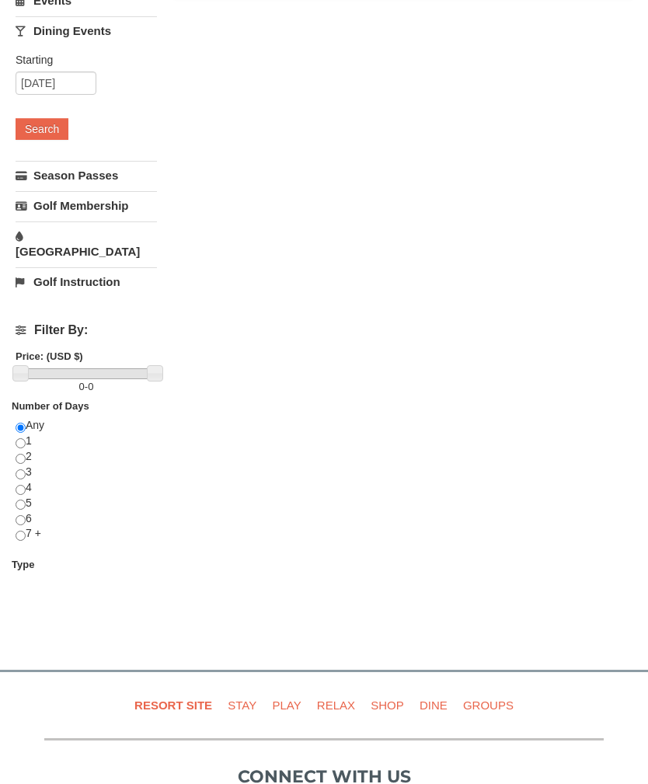
click at [19, 532] on input "radio" at bounding box center [21, 537] width 10 height 10
radio input "true"
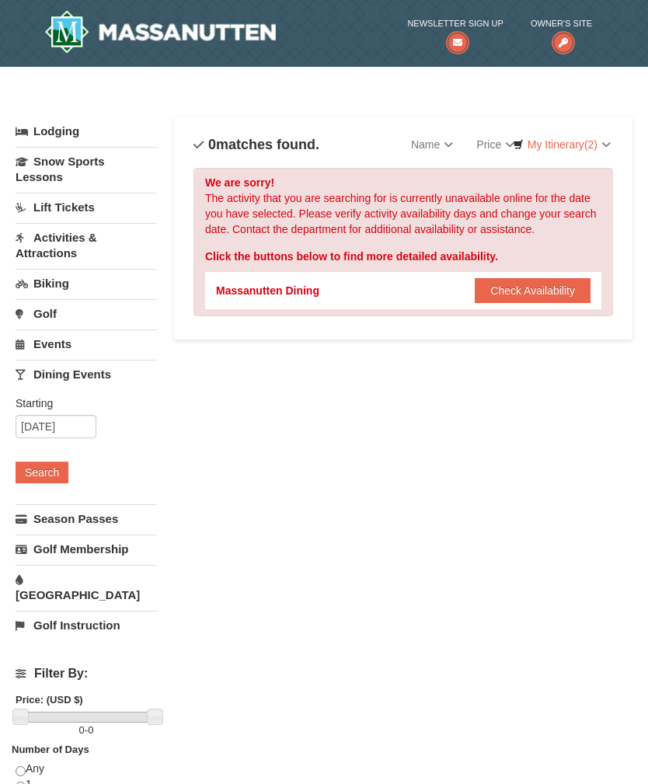
click at [554, 295] on button "Check Availability" at bounding box center [533, 290] width 116 height 25
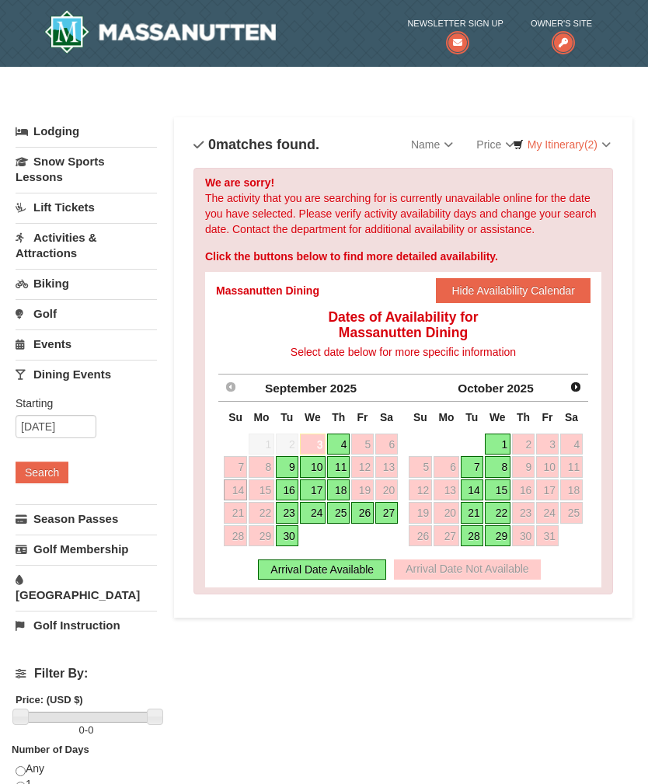
scroll to position [39, 0]
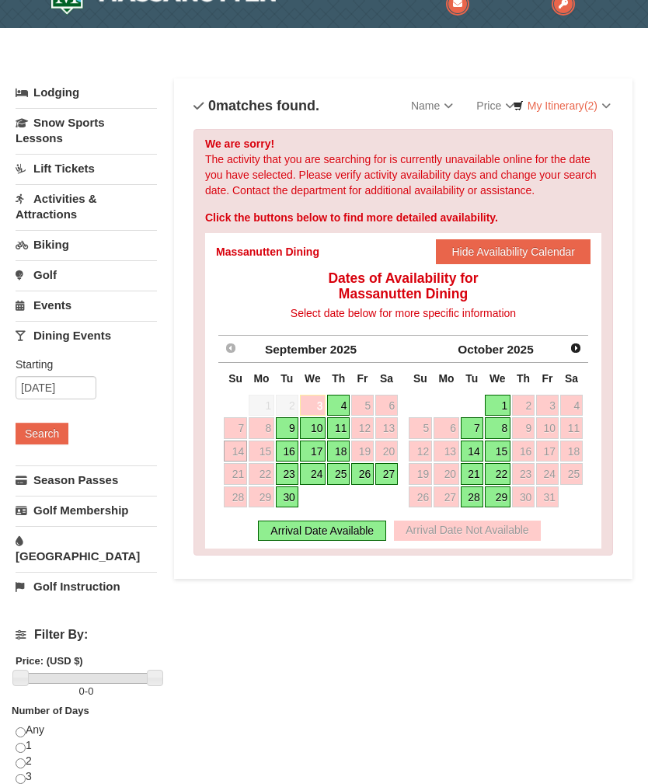
click at [297, 445] on link "16" at bounding box center [287, 452] width 23 height 22
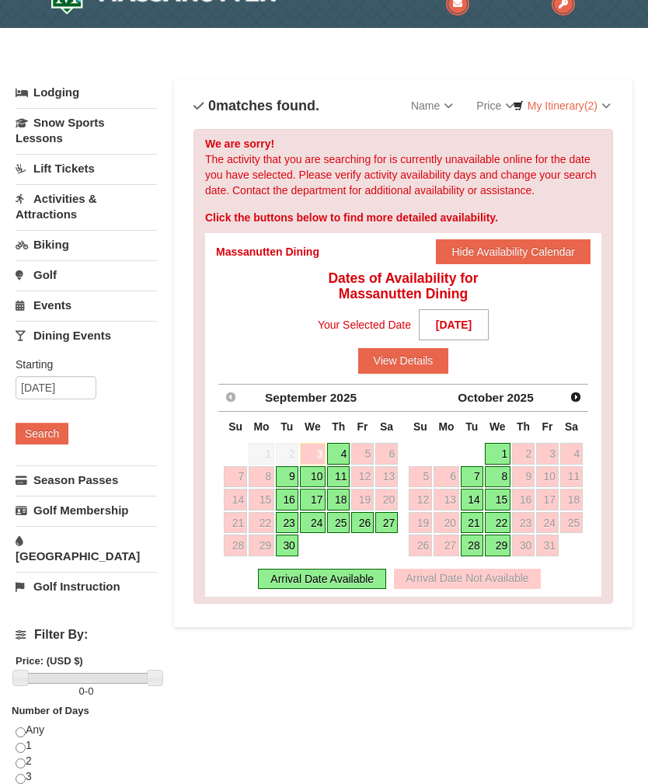
click at [411, 362] on button "View Details" at bounding box center [403, 360] width 91 height 25
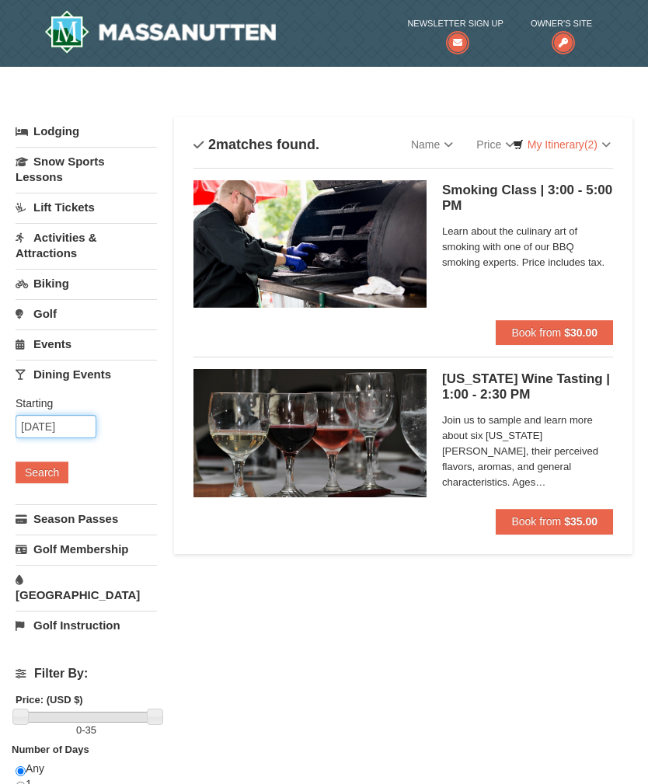
click at [32, 431] on input "[DATE]" at bounding box center [56, 426] width 81 height 23
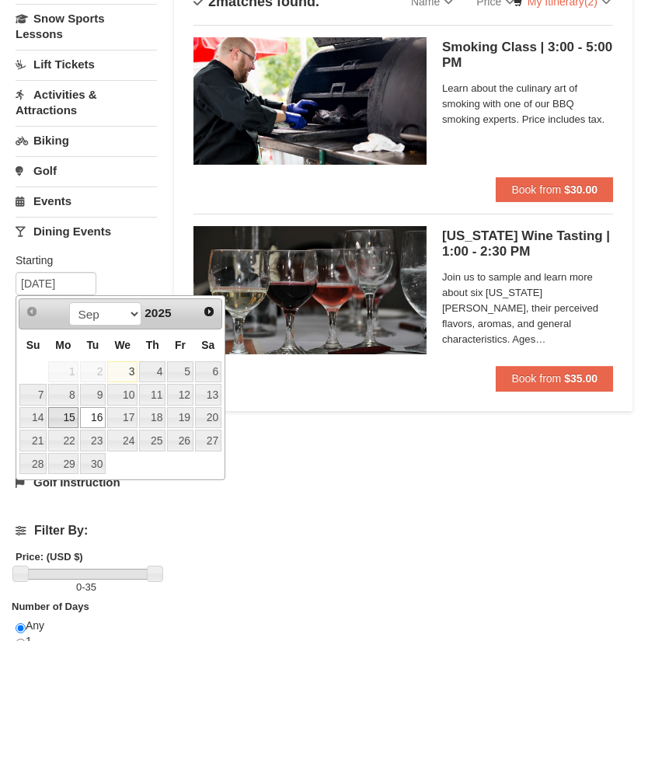
click at [60, 550] on link "15" at bounding box center [63, 561] width 30 height 22
type input "[DATE]"
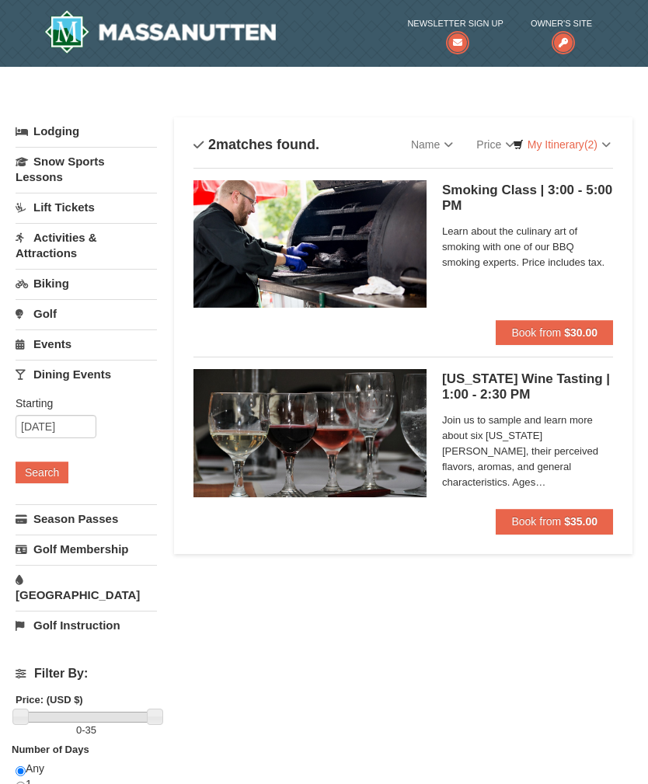
click at [37, 462] on button "Search" at bounding box center [42, 473] width 53 height 22
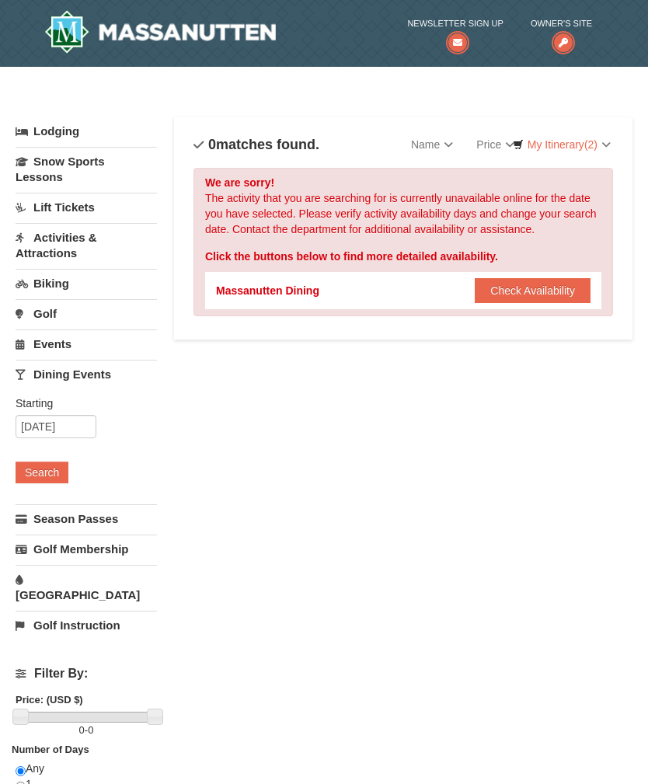
click at [560, 280] on button "Check Availability" at bounding box center [533, 290] width 116 height 25
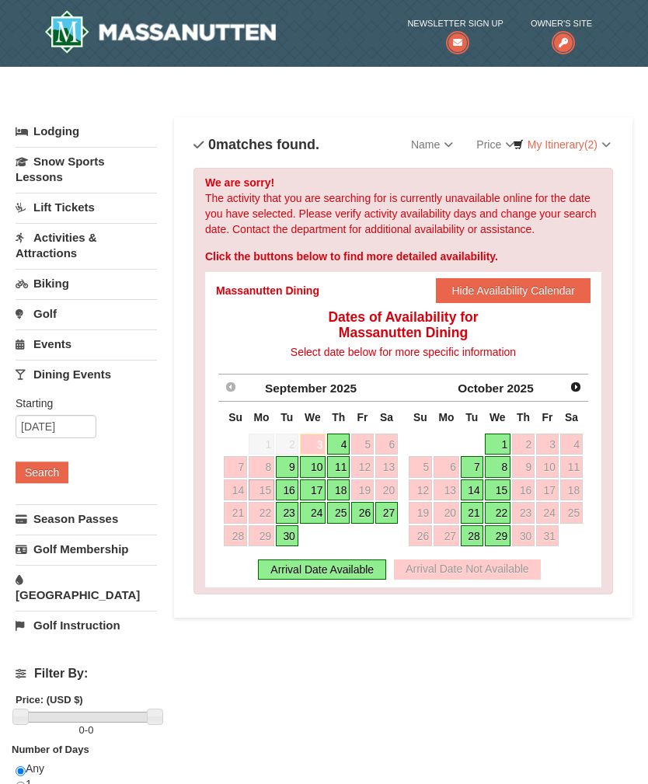
click at [296, 490] on link "16" at bounding box center [287, 491] width 23 height 22
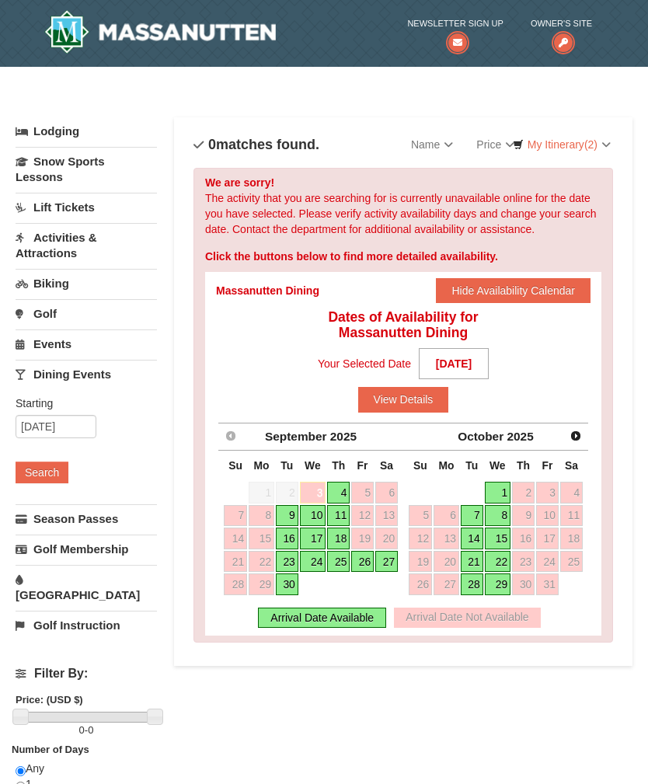
click at [420, 389] on button "View Details" at bounding box center [403, 399] width 91 height 25
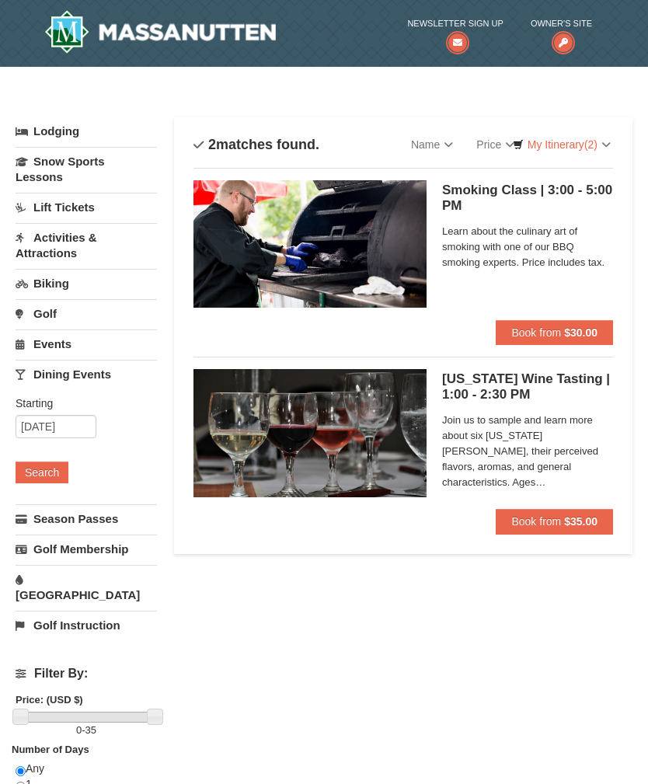
click at [569, 139] on link "My Itinerary (2)" at bounding box center [562, 144] width 118 height 23
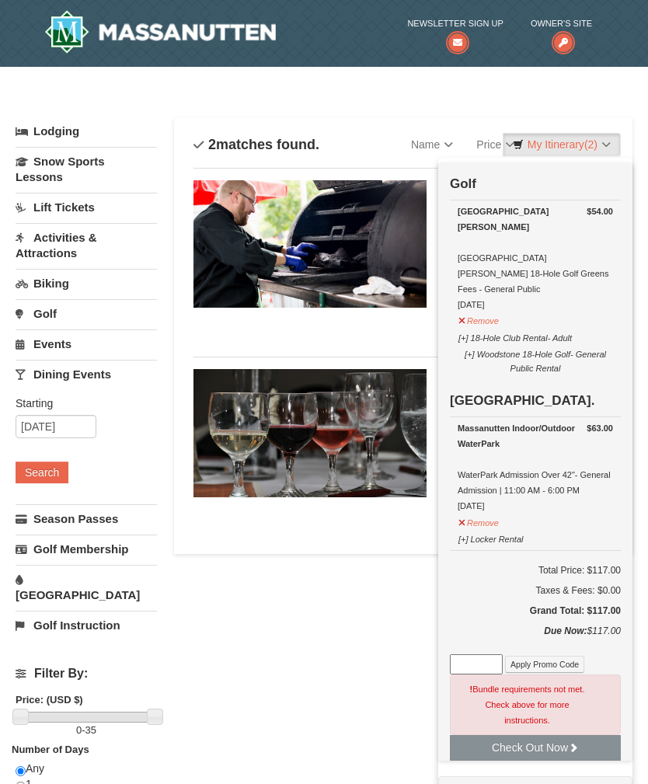
click at [400, 597] on div at bounding box center [324, 392] width 648 height 784
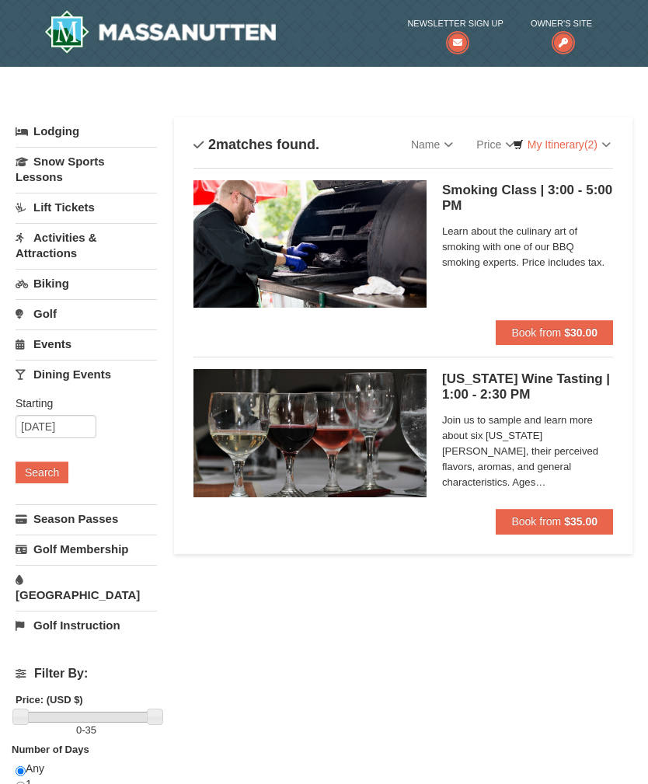
click at [512, 242] on span "Learn about the culinary art of smoking with one of our BBQ smoking experts. Pr…" at bounding box center [527, 247] width 171 height 47
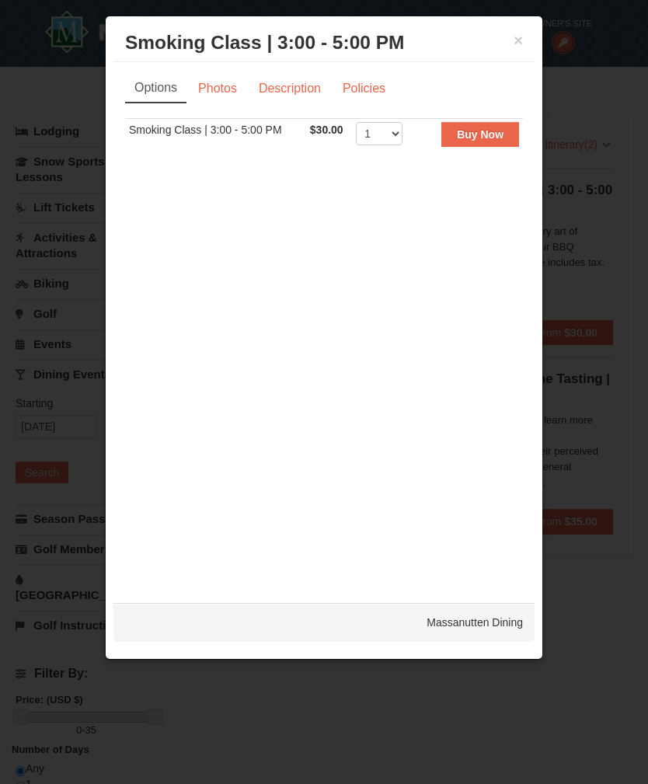
click at [277, 86] on link "Description" at bounding box center [290, 89] width 82 height 30
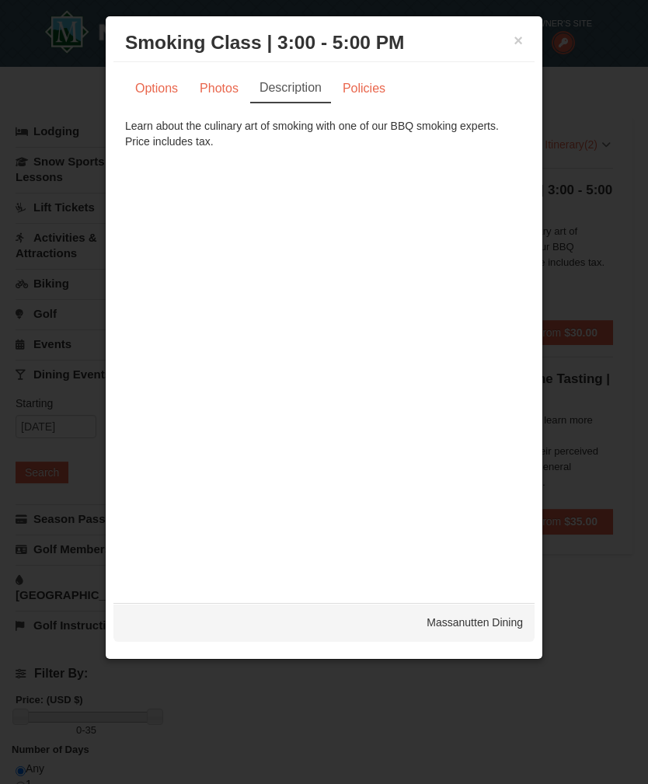
click at [218, 89] on link "Photos" at bounding box center [219, 89] width 59 height 30
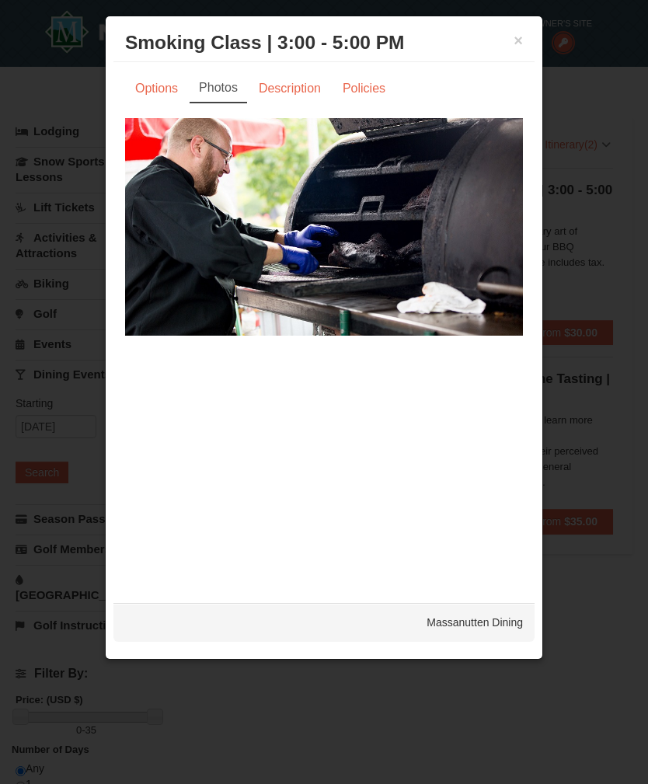
click at [589, 360] on div at bounding box center [324, 392] width 648 height 784
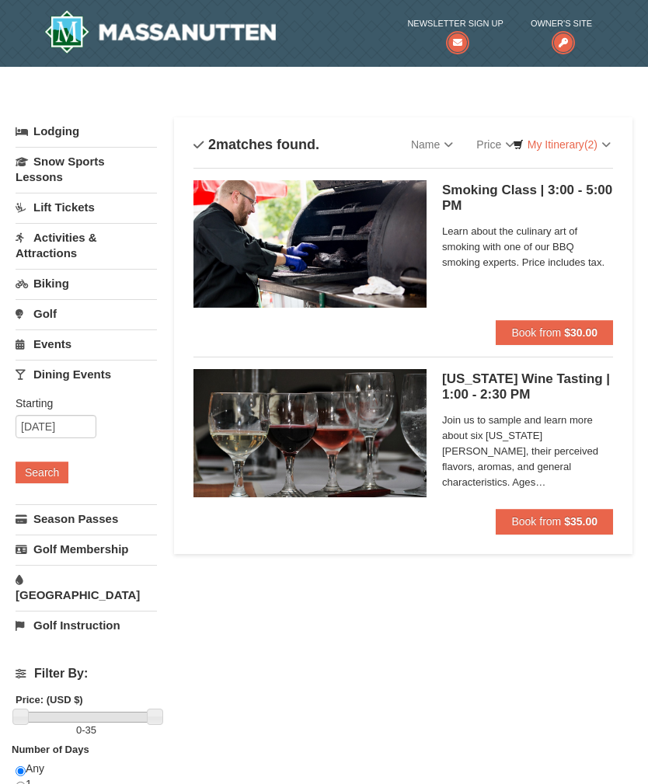
click at [545, 424] on span "Join us to sample and learn more about six Virginia wines, their perceived flav…" at bounding box center [527, 452] width 171 height 78
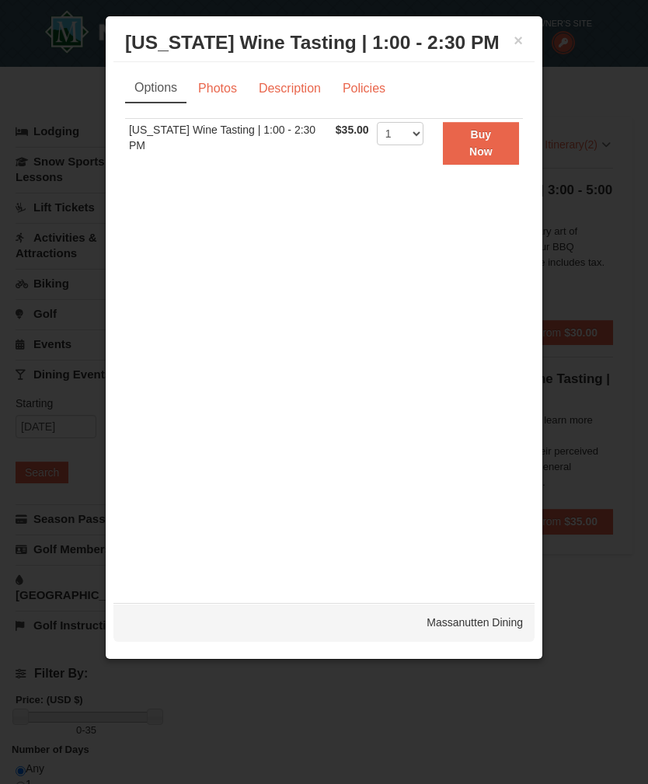
click at [280, 64] on div "Options Photos Description Policies Sorry, no matches found. Please remove some…" at bounding box center [323, 324] width 421 height 525
click at [298, 95] on link "Description" at bounding box center [290, 89] width 82 height 30
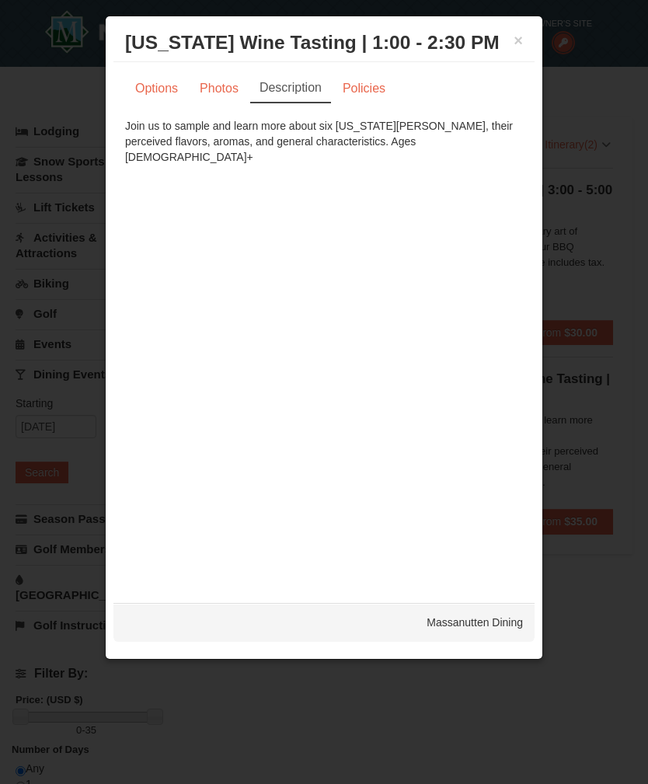
click at [389, 89] on link "Policies" at bounding box center [364, 89] width 63 height 30
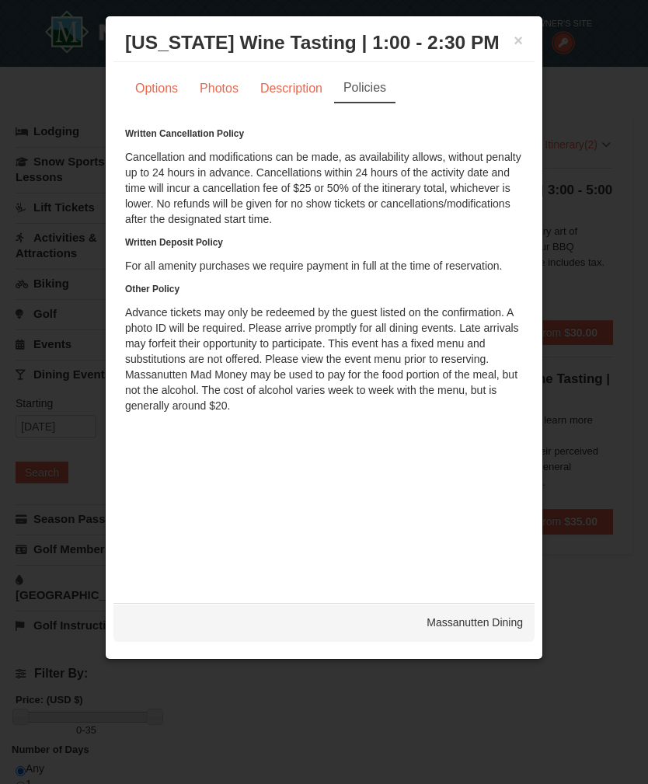
click at [570, 114] on div at bounding box center [324, 392] width 648 height 784
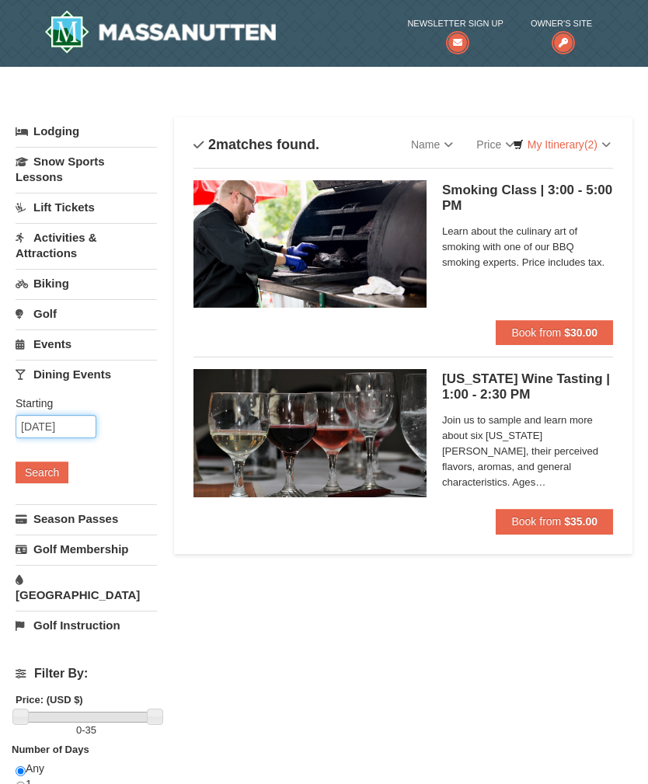
click at [46, 423] on input "09/16/2025" at bounding box center [56, 426] width 81 height 23
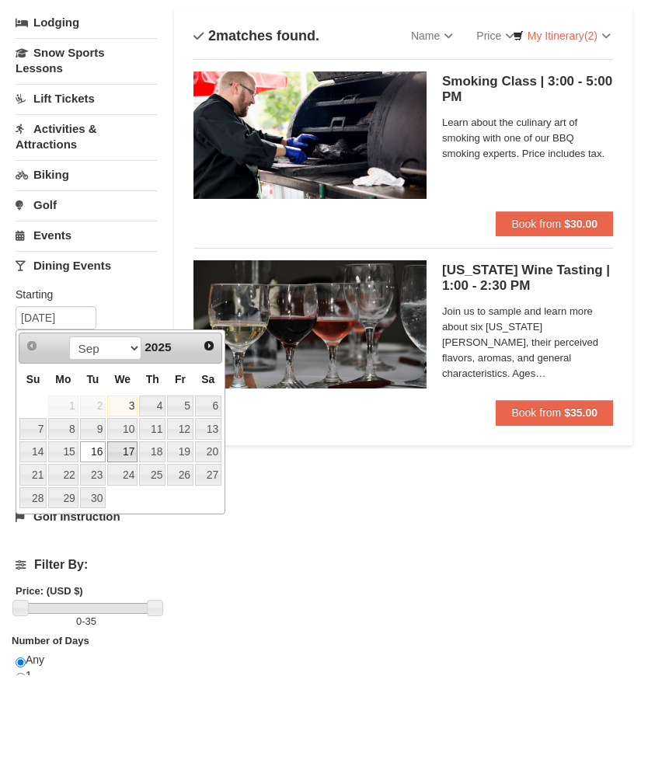
click at [131, 550] on link "17" at bounding box center [122, 561] width 30 height 22
type input "09/17/2025"
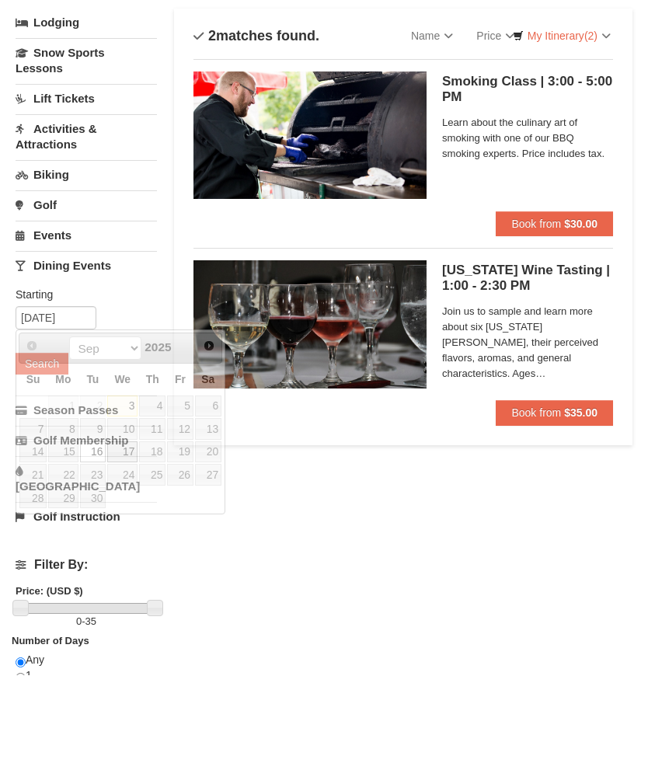
scroll to position [109, 0]
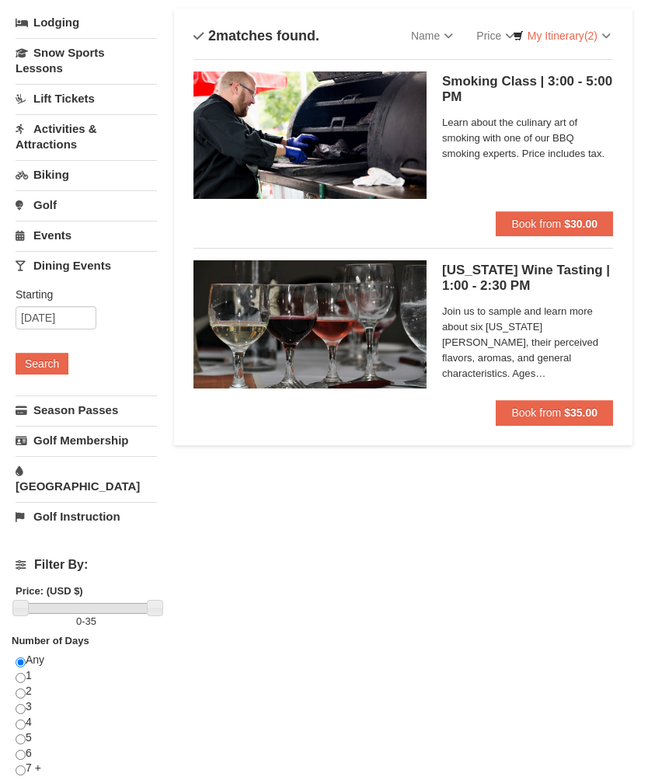
click at [33, 363] on button "Search" at bounding box center [42, 364] width 53 height 22
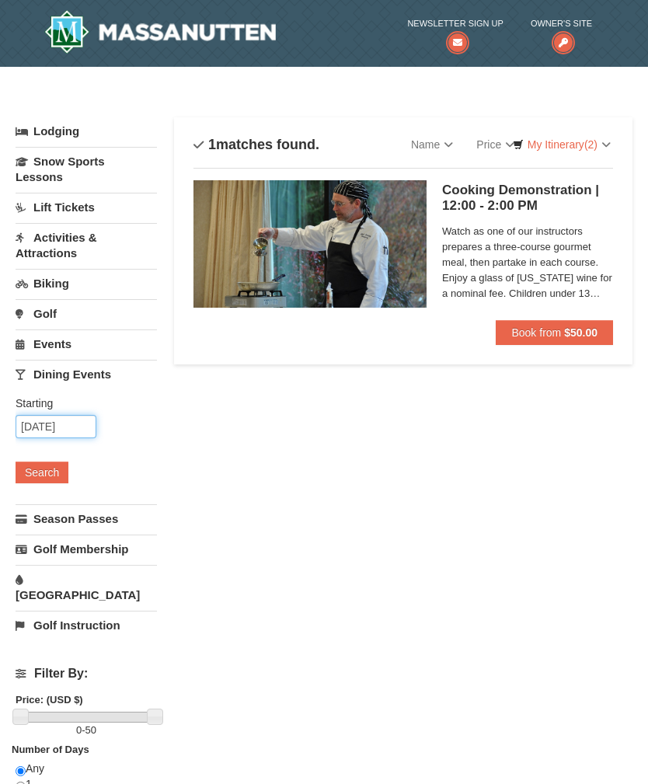
click at [41, 423] on input "[DATE]" at bounding box center [56, 426] width 81 height 23
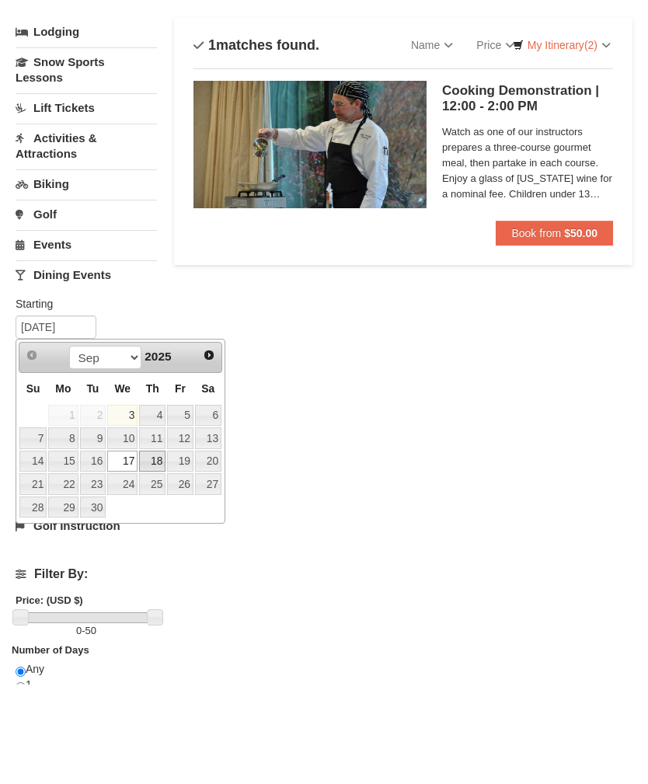
click at [150, 550] on link "18" at bounding box center [152, 561] width 26 height 22
type input "[DATE]"
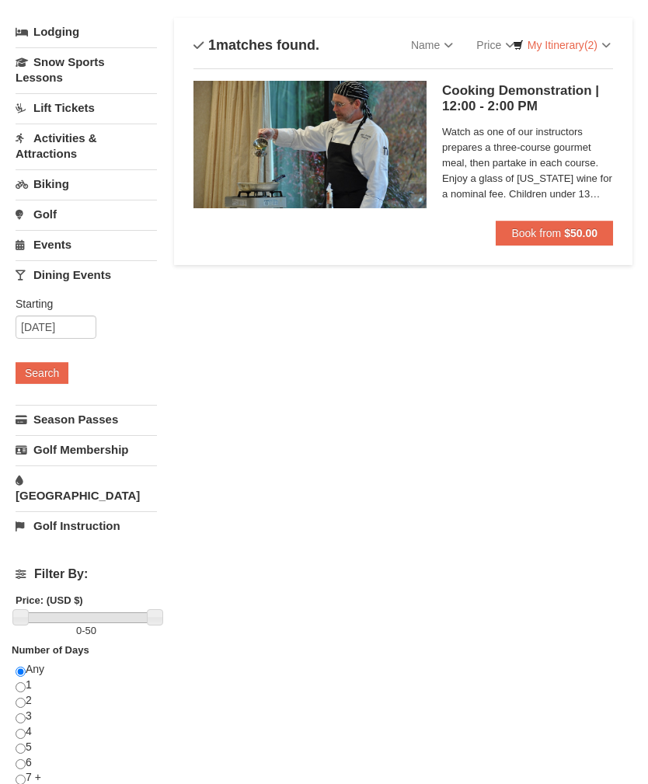
click at [34, 371] on button "Search" at bounding box center [42, 373] width 53 height 22
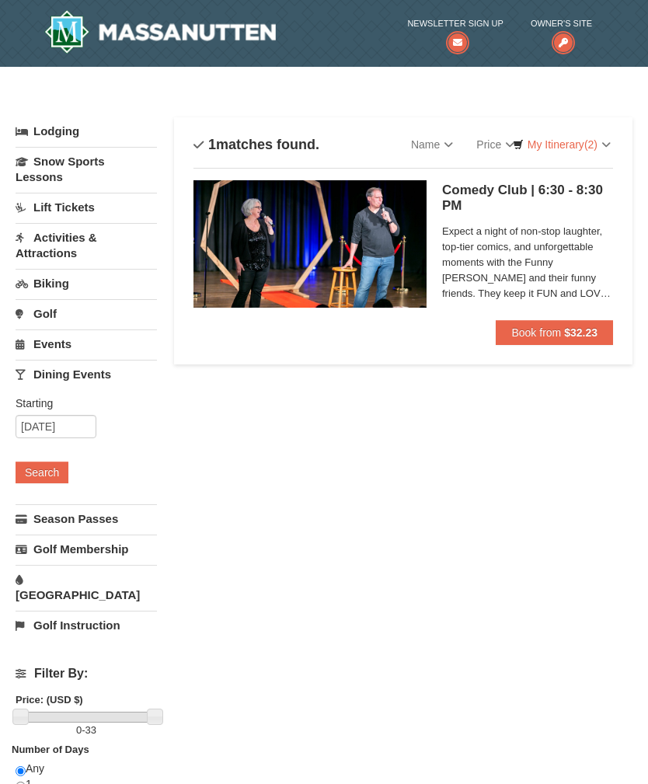
click at [452, 204] on h5 "Comedy Club | 6:30 - 8:30 PM Massanutten Dining" at bounding box center [527, 198] width 171 height 31
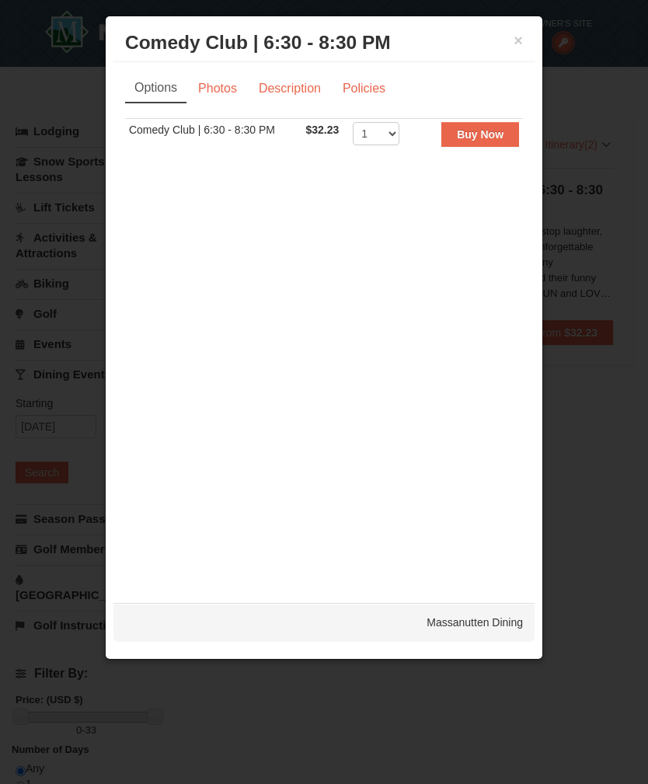
click at [480, 134] on strong "Buy Now" at bounding box center [480, 134] width 47 height 12
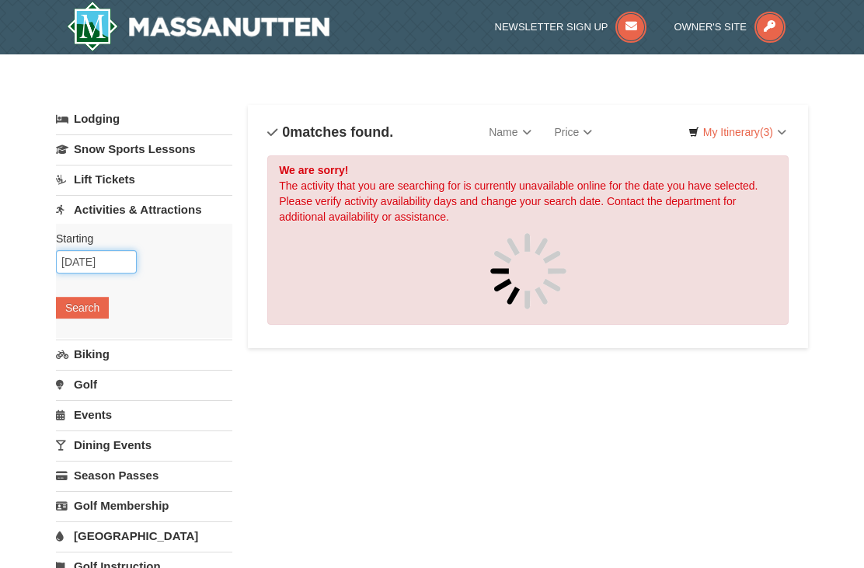
click at [101, 259] on input "[DATE]" at bounding box center [96, 261] width 81 height 23
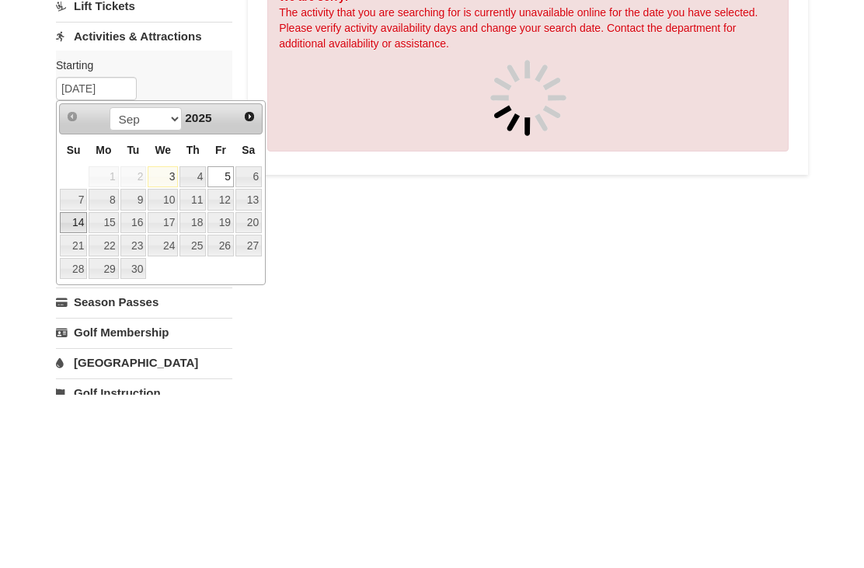
click at [85, 385] on link "14" at bounding box center [73, 396] width 27 height 22
type input "[DATE]"
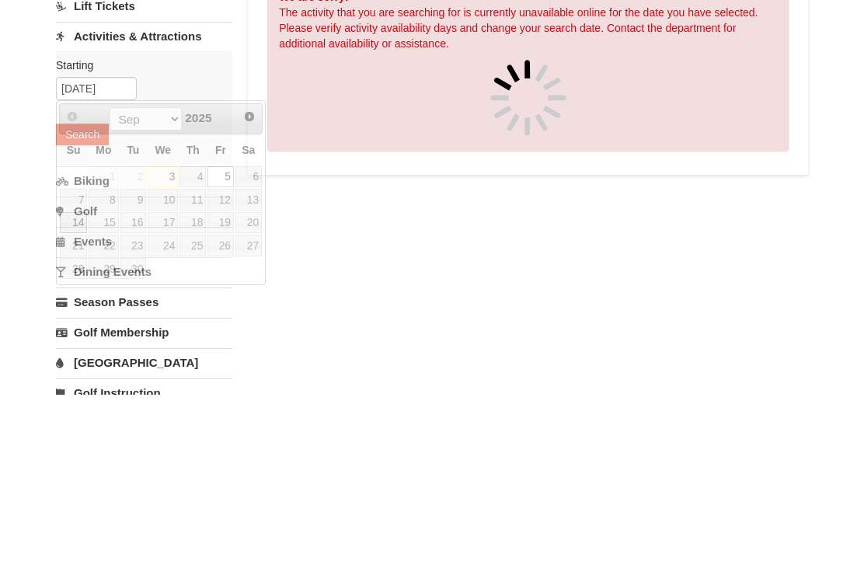
scroll to position [173, 0]
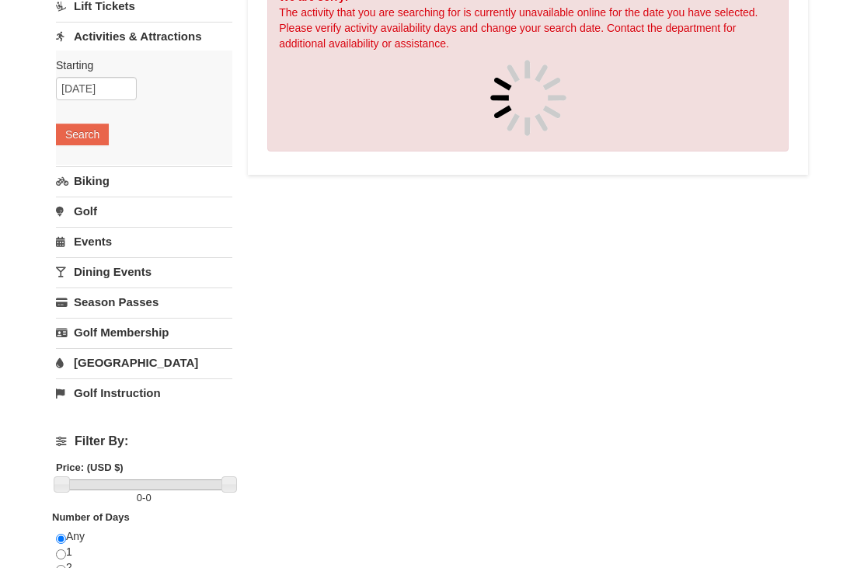
click at [76, 127] on button "Search" at bounding box center [82, 135] width 53 height 22
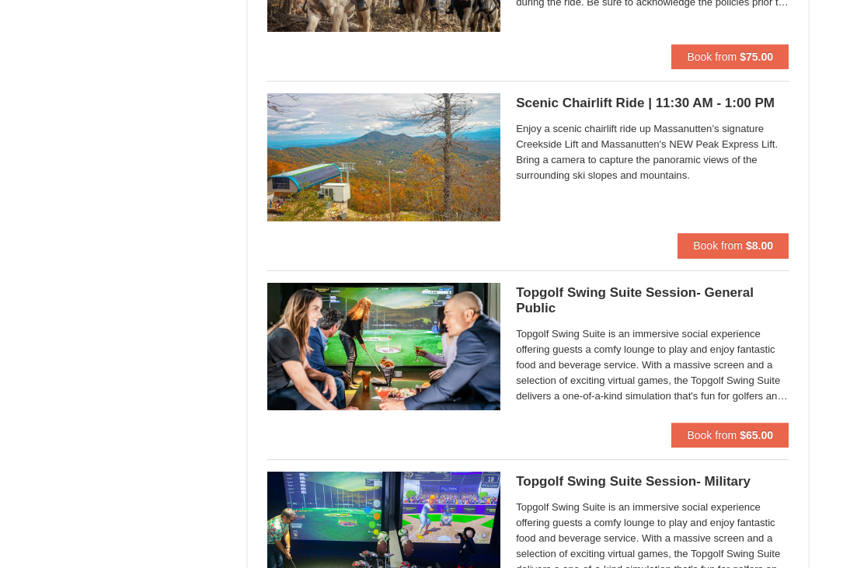
scroll to position [2156, 0]
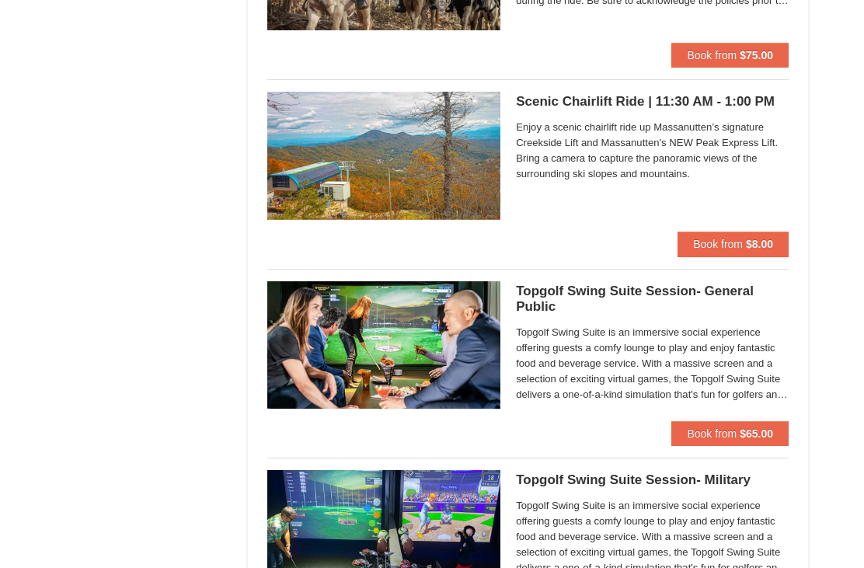
click at [741, 180] on div "Enjoy a scenic chairlift ride up Massanutten’s signature Creekside Lift and Mas…" at bounding box center [652, 154] width 273 height 72
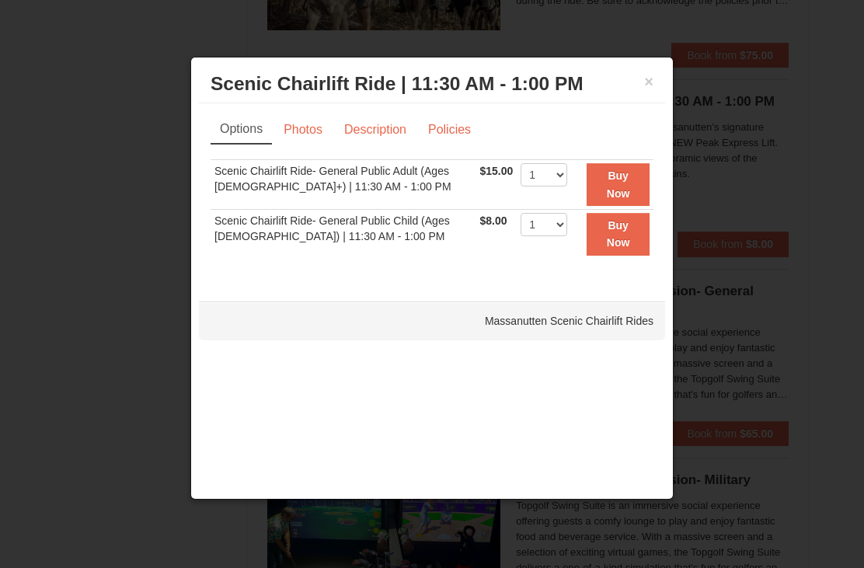
click at [63, 103] on div at bounding box center [432, 284] width 864 height 568
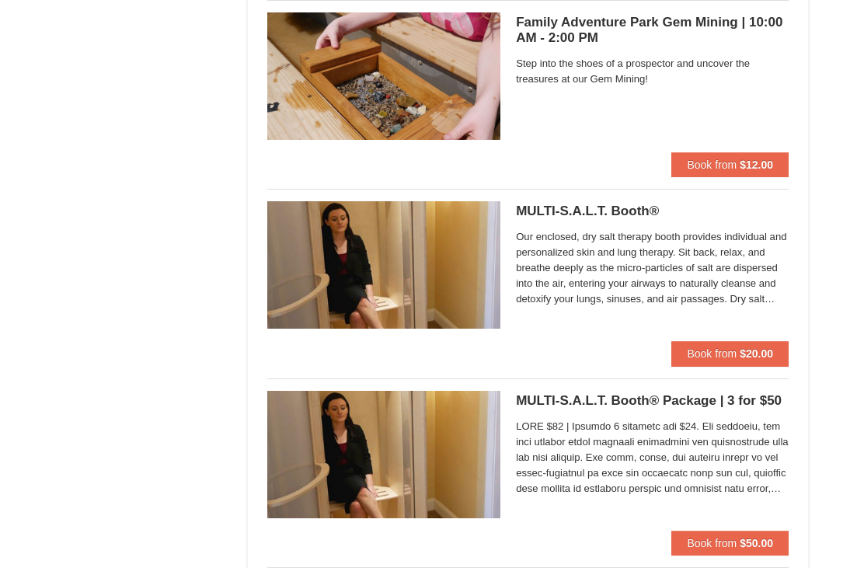
scroll to position [4680, 0]
